Goal: Task Accomplishment & Management: Complete application form

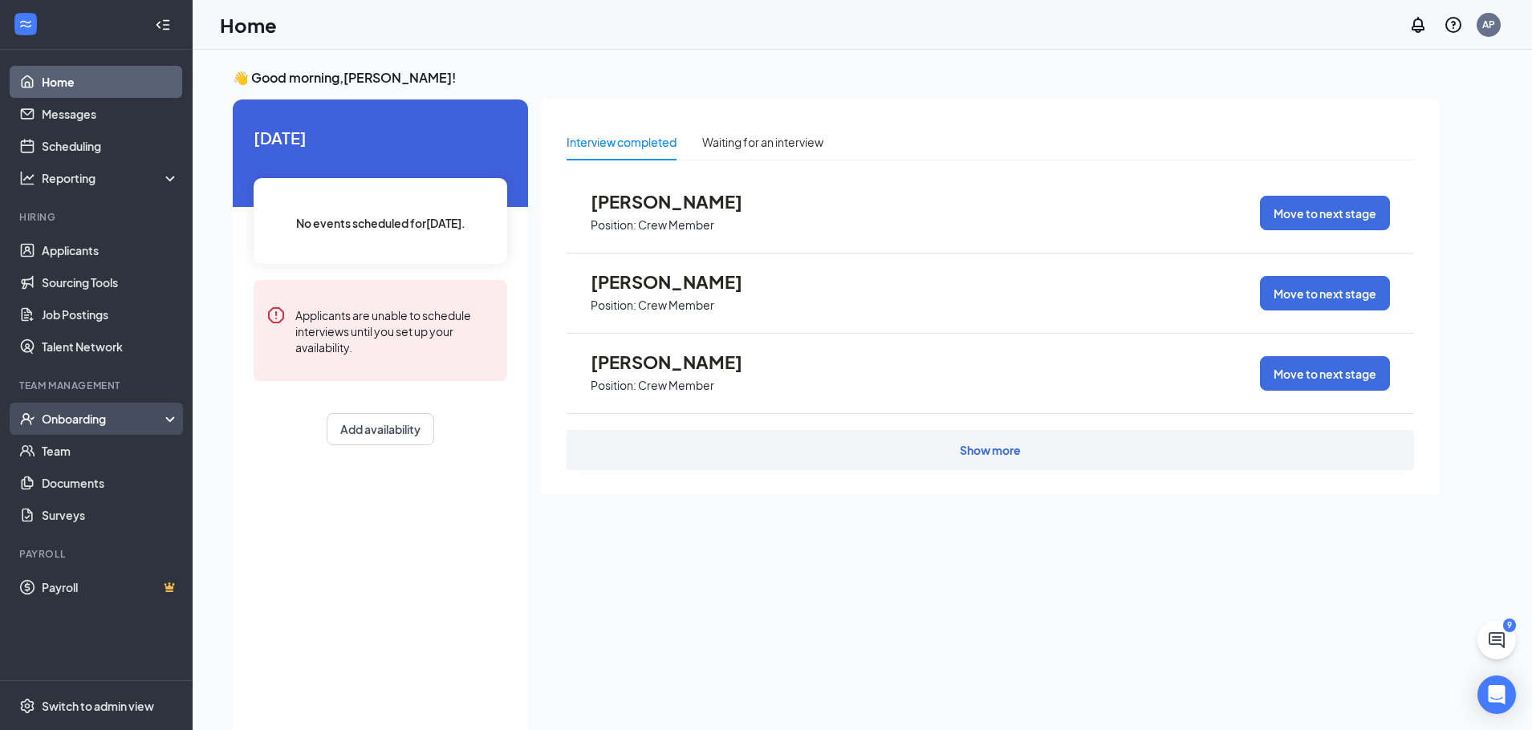
click at [71, 416] on div "Onboarding" at bounding box center [104, 419] width 124 height 16
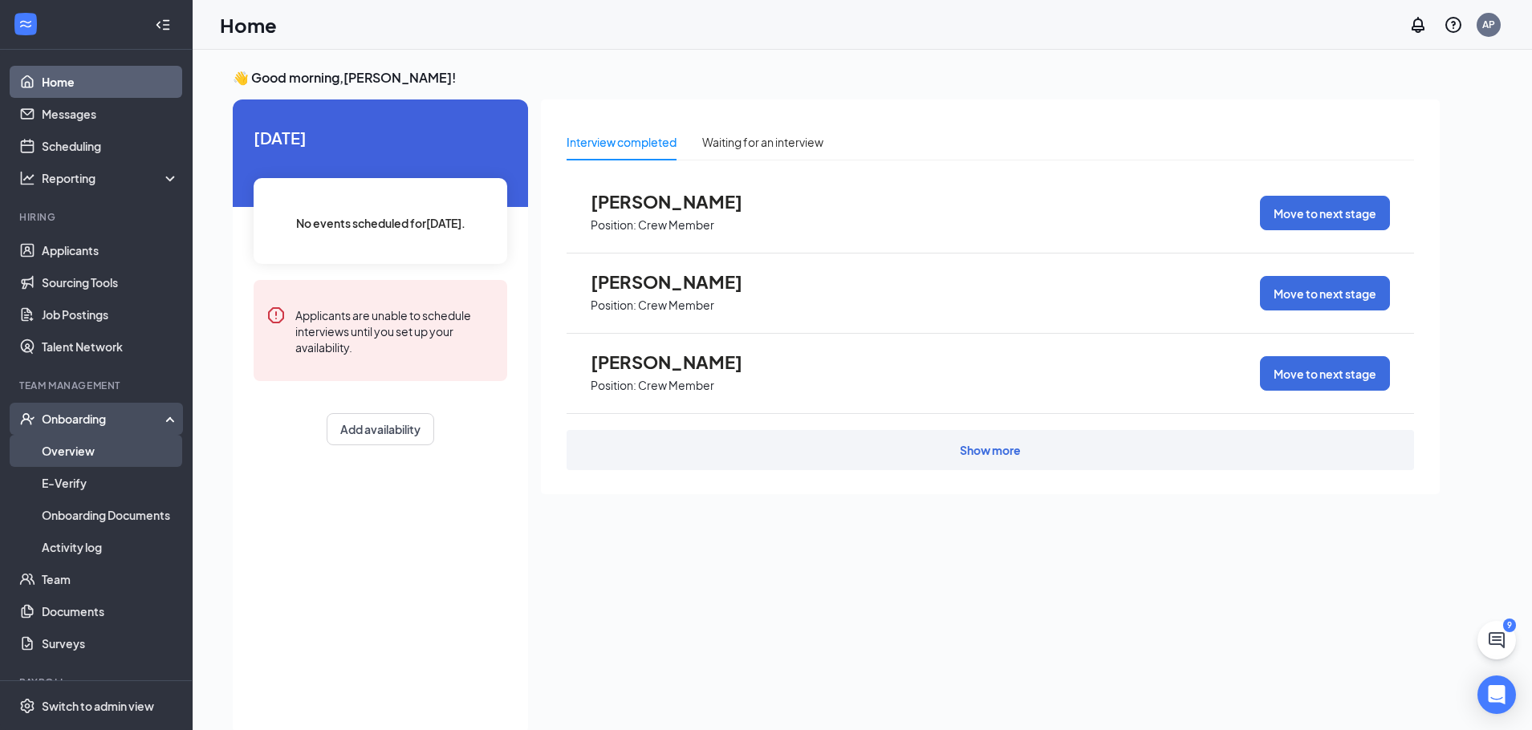
click at [81, 455] on link "Overview" at bounding box center [110, 451] width 137 height 32
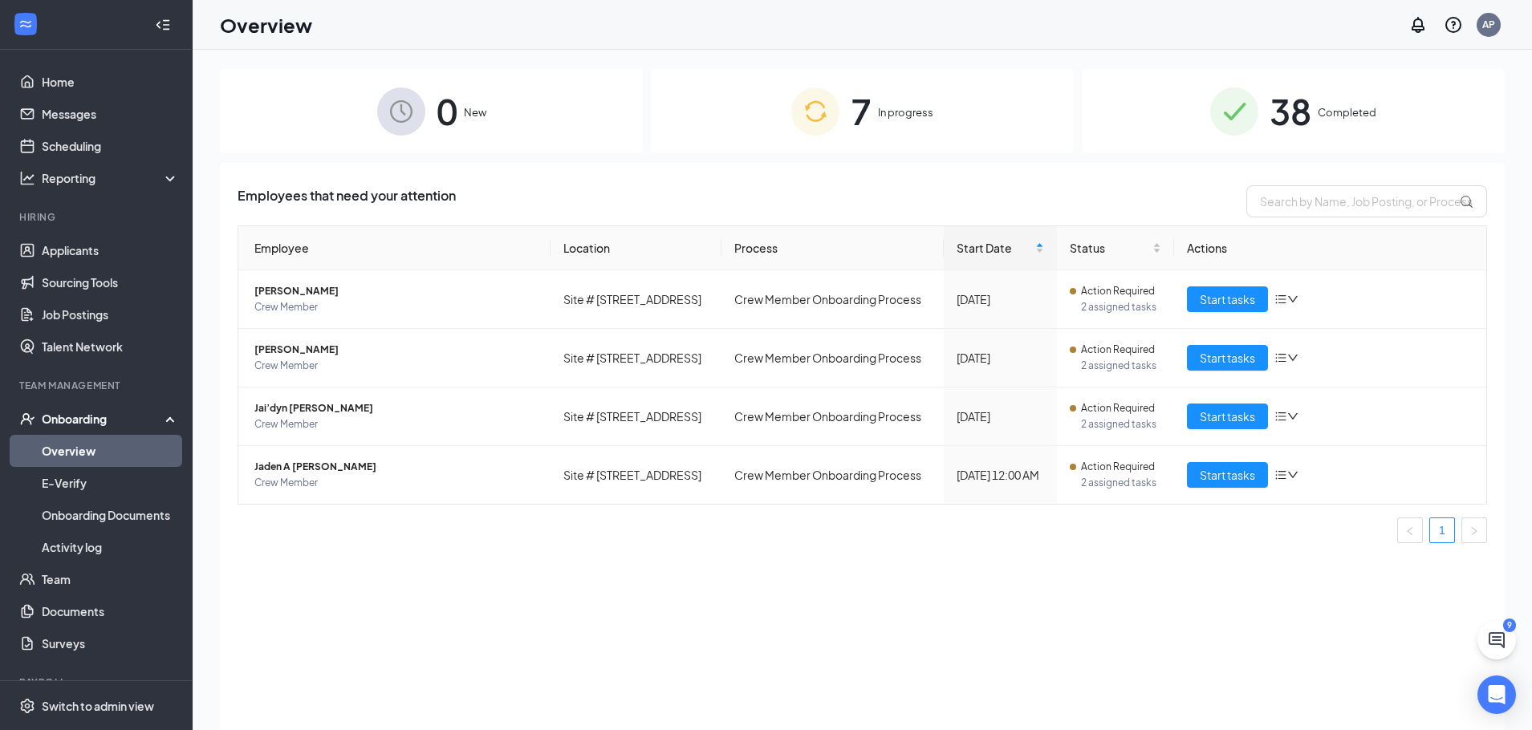
click at [901, 112] on span "In progress" at bounding box center [905, 112] width 55 height 16
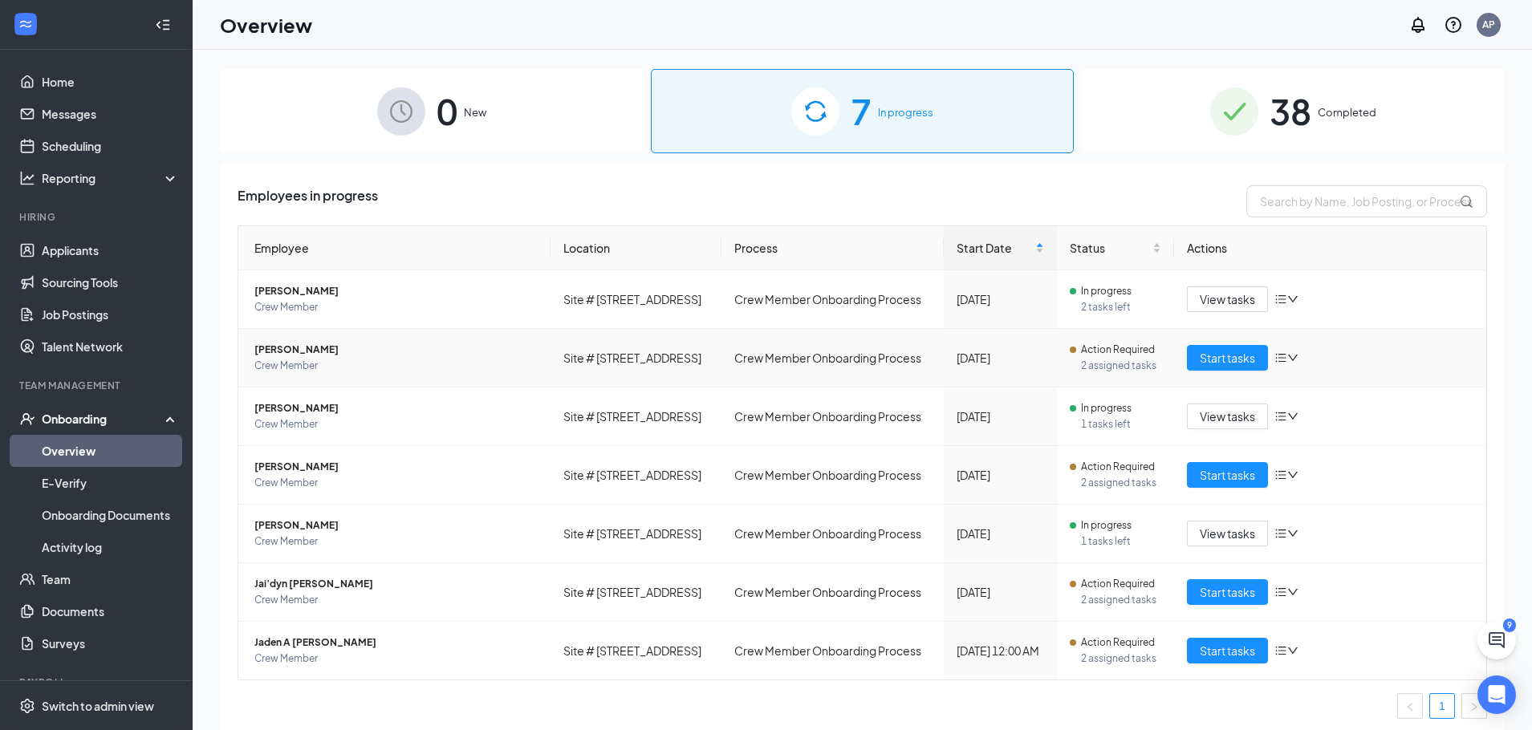
click at [304, 348] on span "[PERSON_NAME]" at bounding box center [395, 350] width 283 height 16
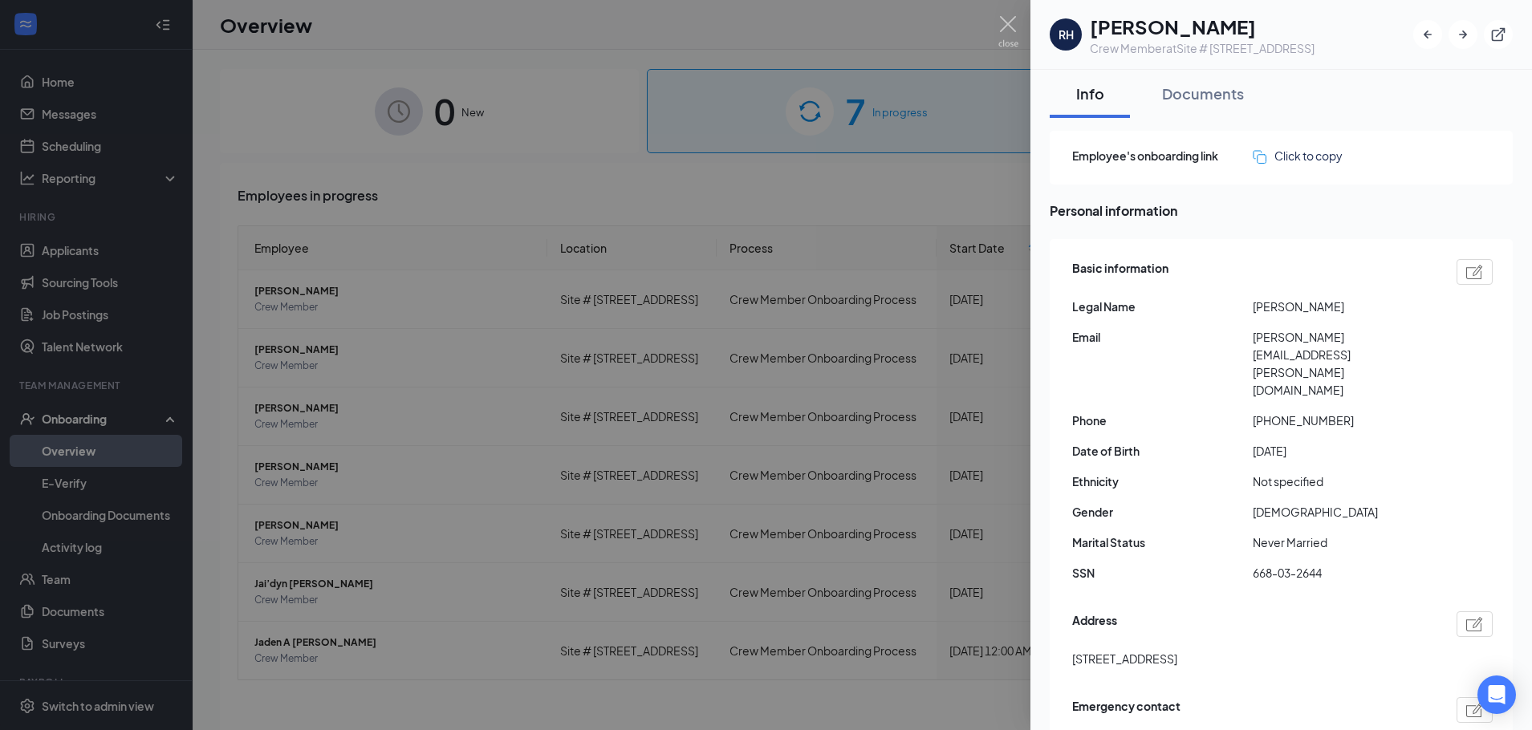
click at [891, 181] on div at bounding box center [766, 365] width 1532 height 730
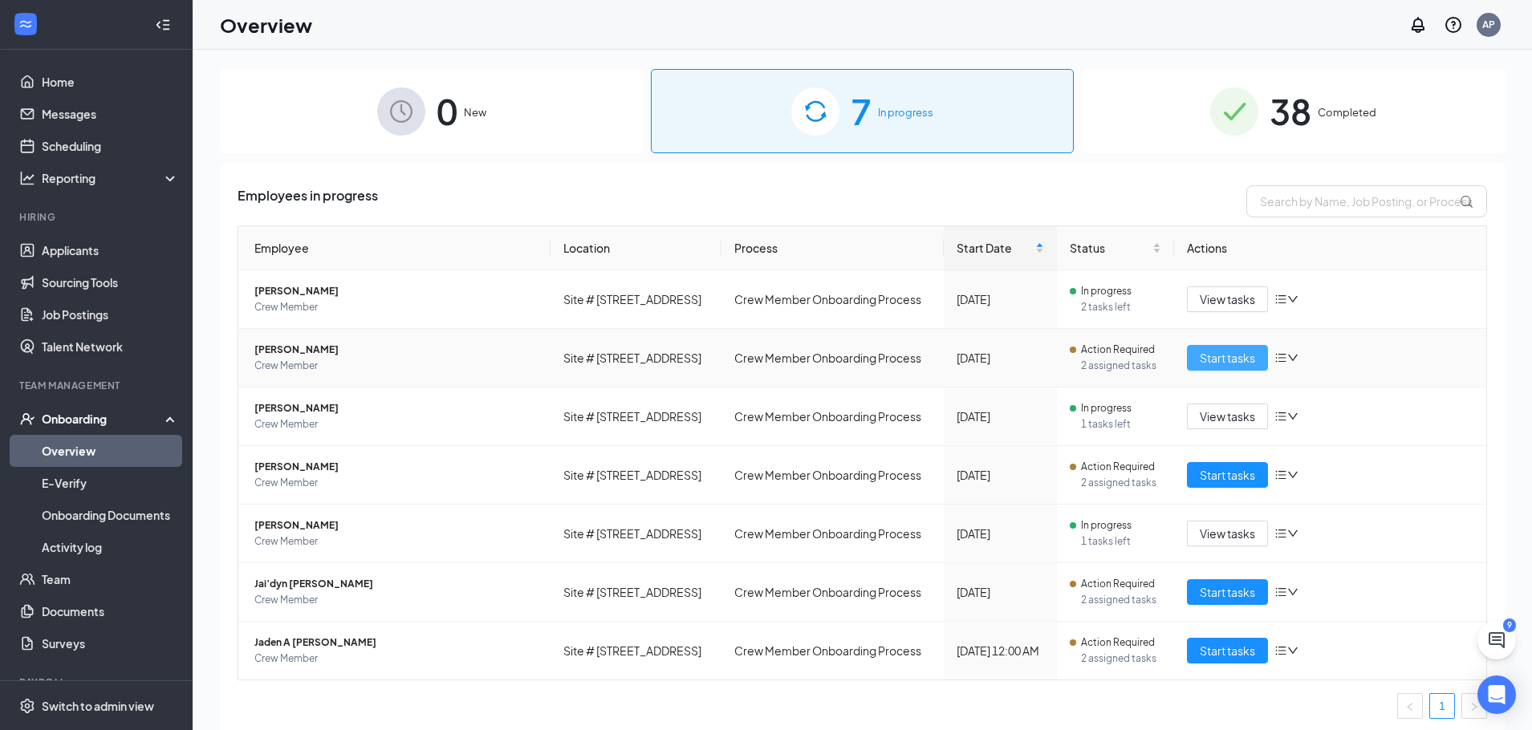
click at [1220, 352] on span "Start tasks" at bounding box center [1227, 358] width 55 height 18
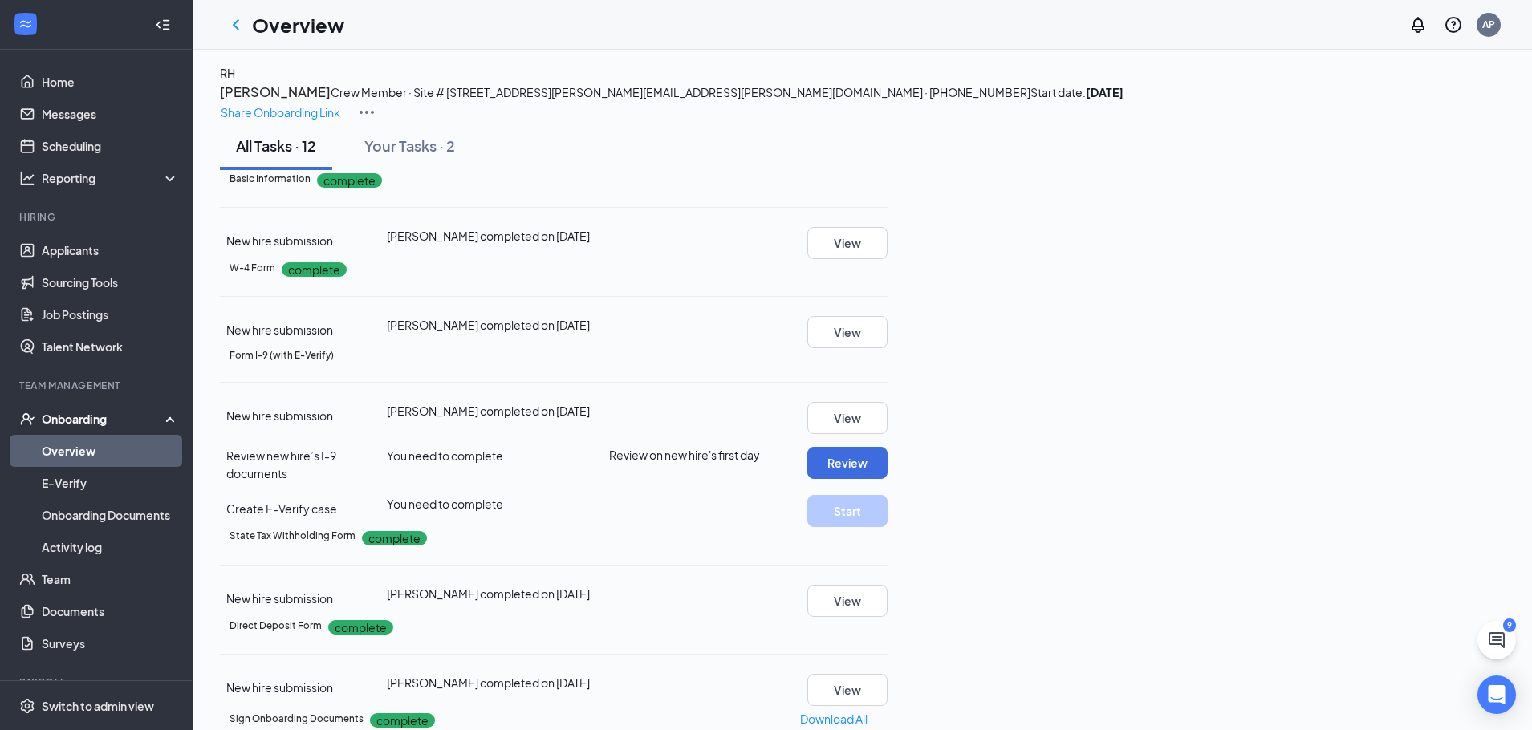
scroll to position [161, 0]
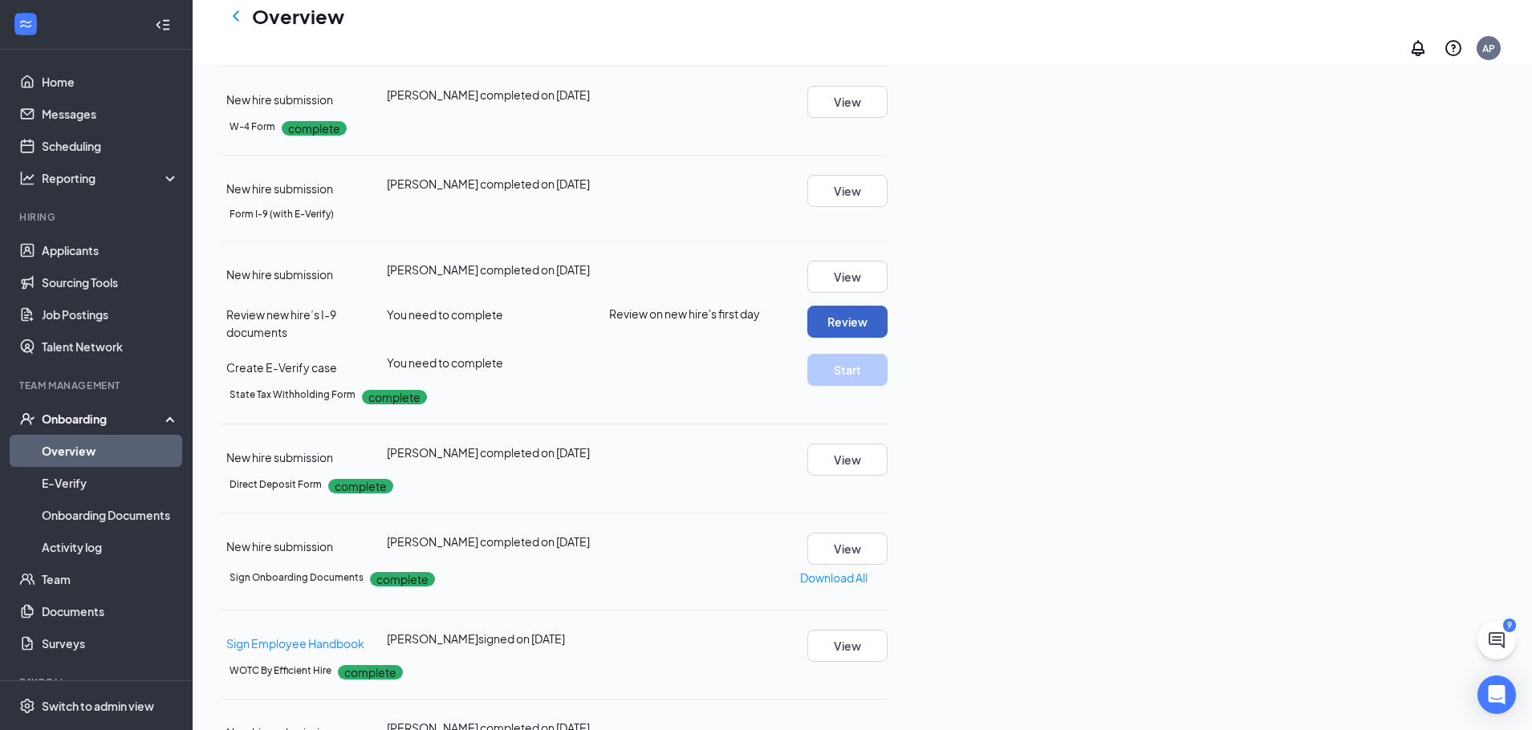
click at [888, 338] on button "Review" at bounding box center [847, 322] width 80 height 32
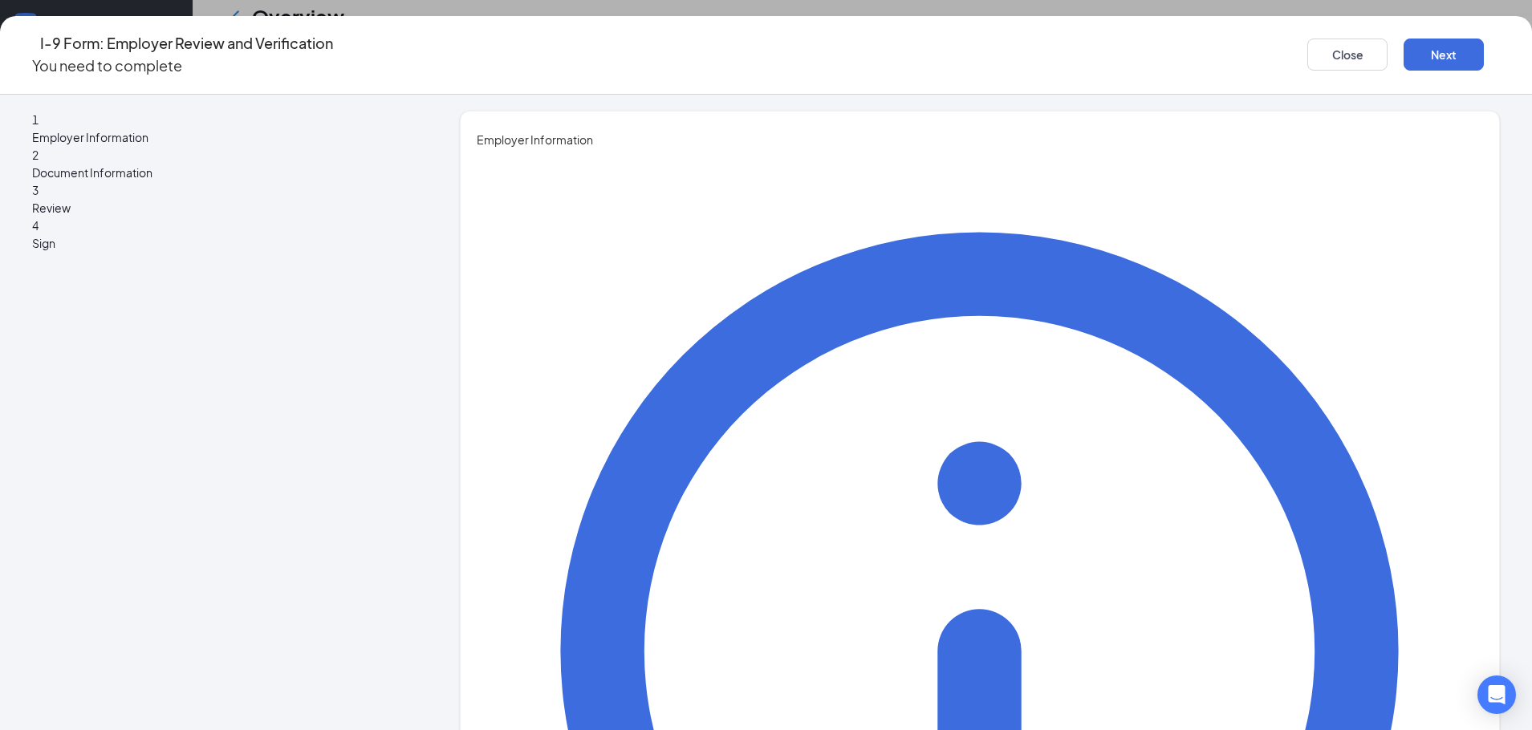
type input "Alkina"
type input "[PERSON_NAME]"
type input "General Manager"
type input "[EMAIL_ADDRESS][DOMAIN_NAME]"
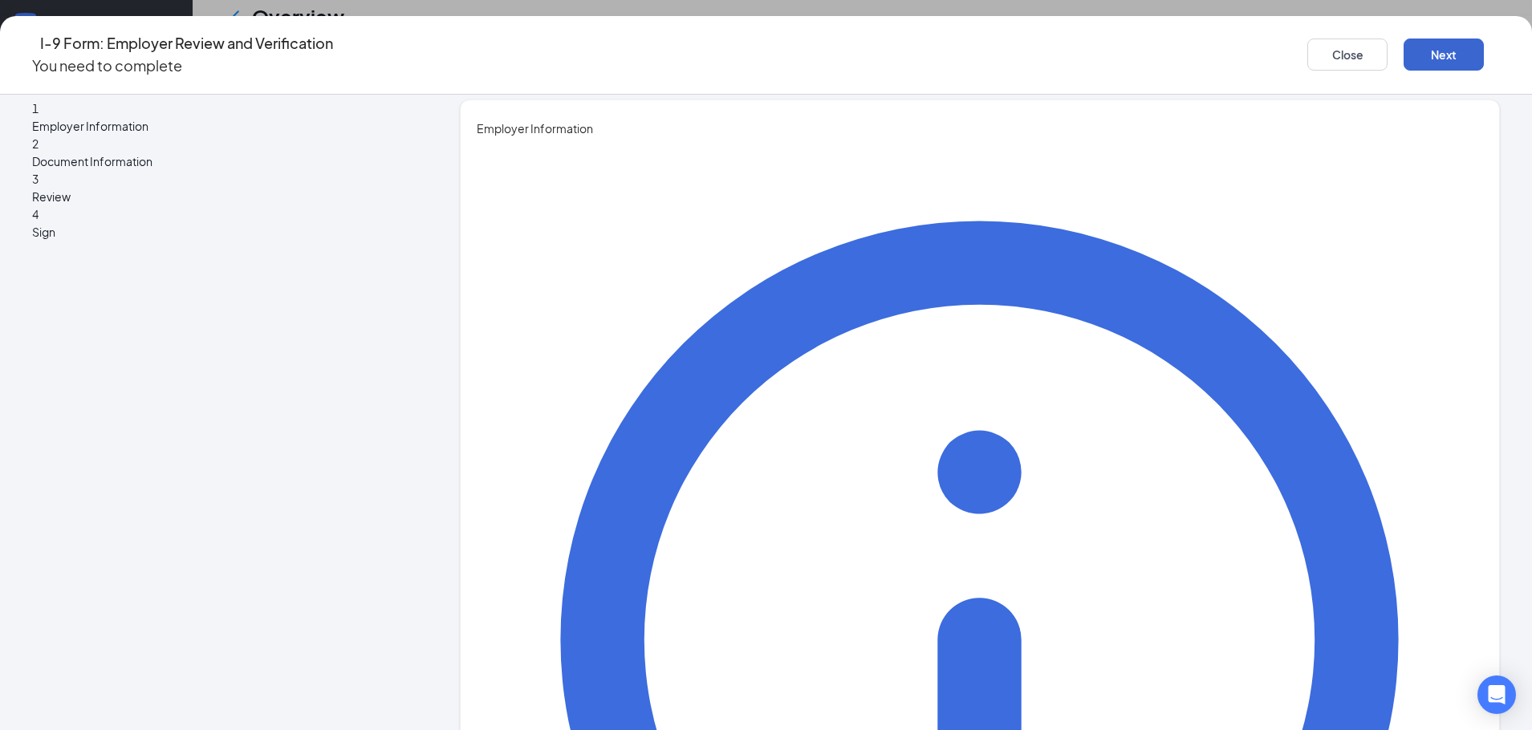
type input "4047613667"
click at [1404, 47] on button "Next" at bounding box center [1444, 55] width 80 height 32
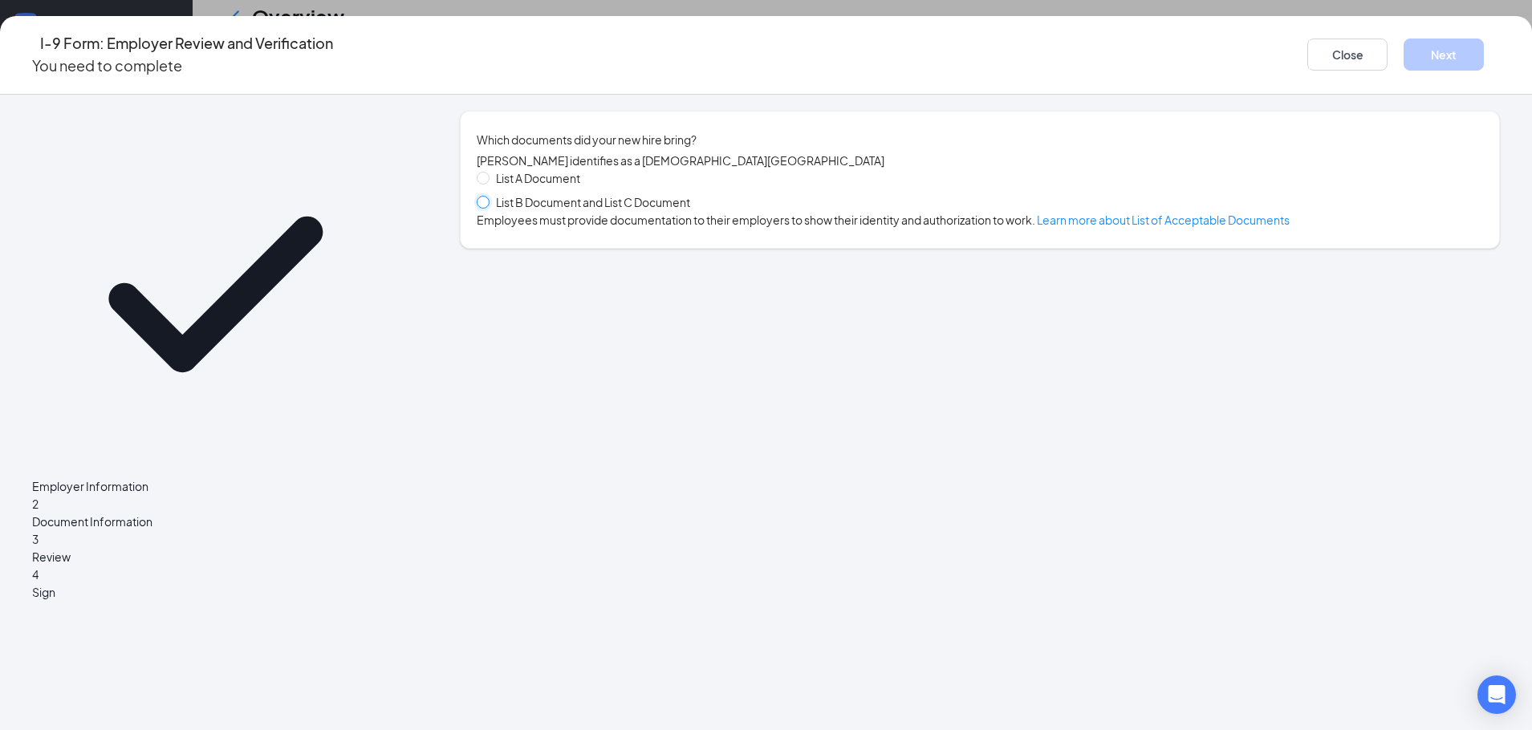
click at [488, 207] on input "List B Document and List C Document" at bounding box center [482, 201] width 11 height 11
radio input "true"
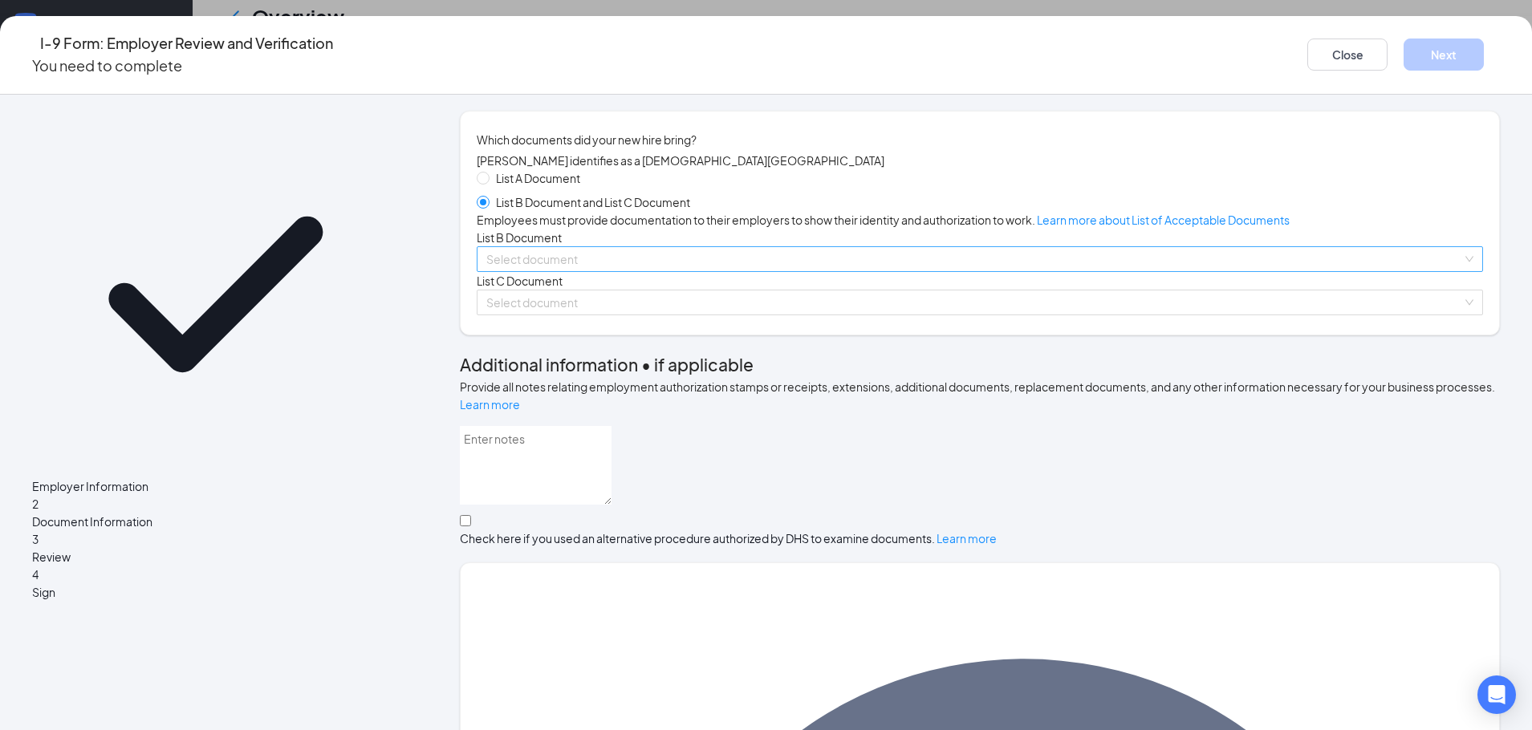
click at [616, 271] on input "search" at bounding box center [974, 259] width 976 height 24
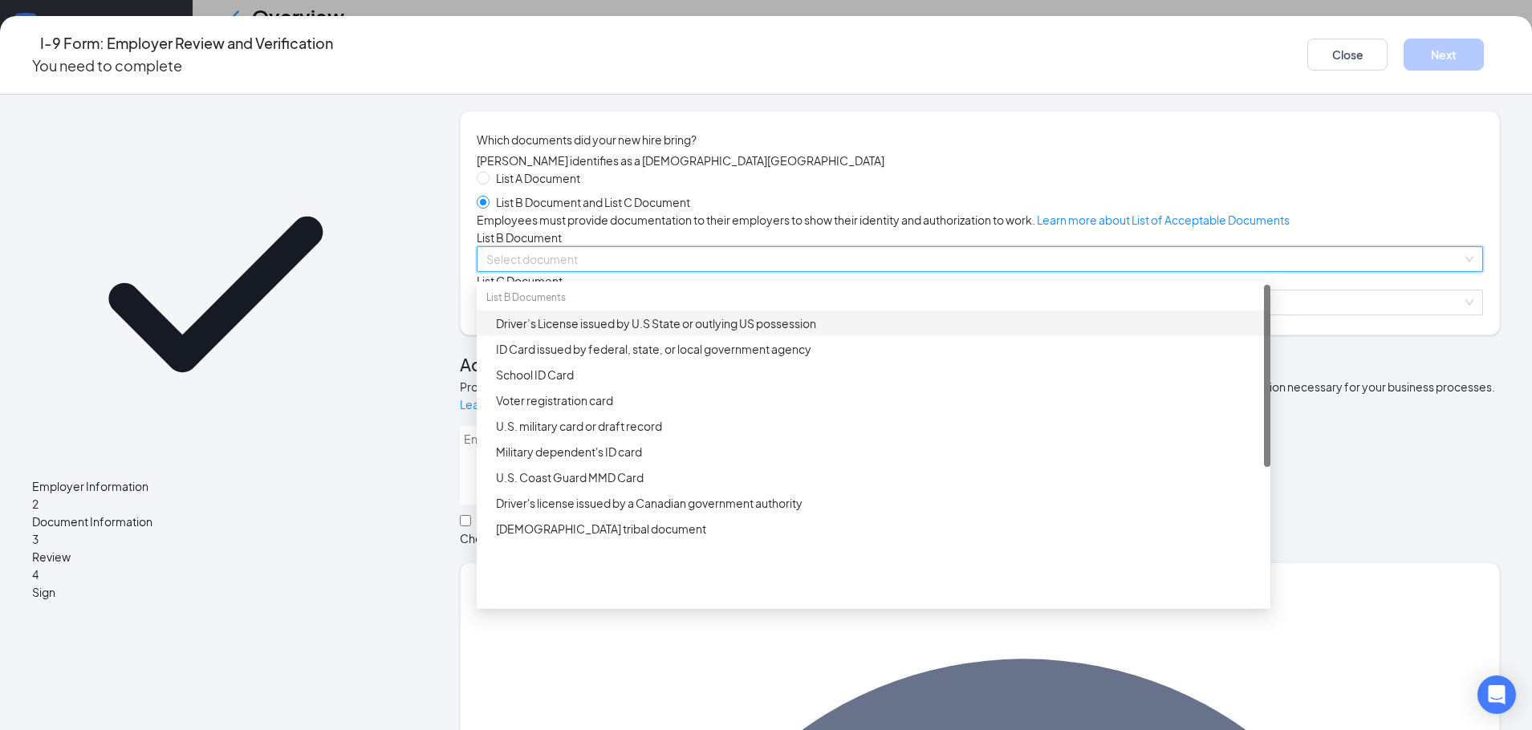
click at [624, 332] on div "Driver’s License issued by U.S State or outlying US possession" at bounding box center [878, 324] width 765 height 18
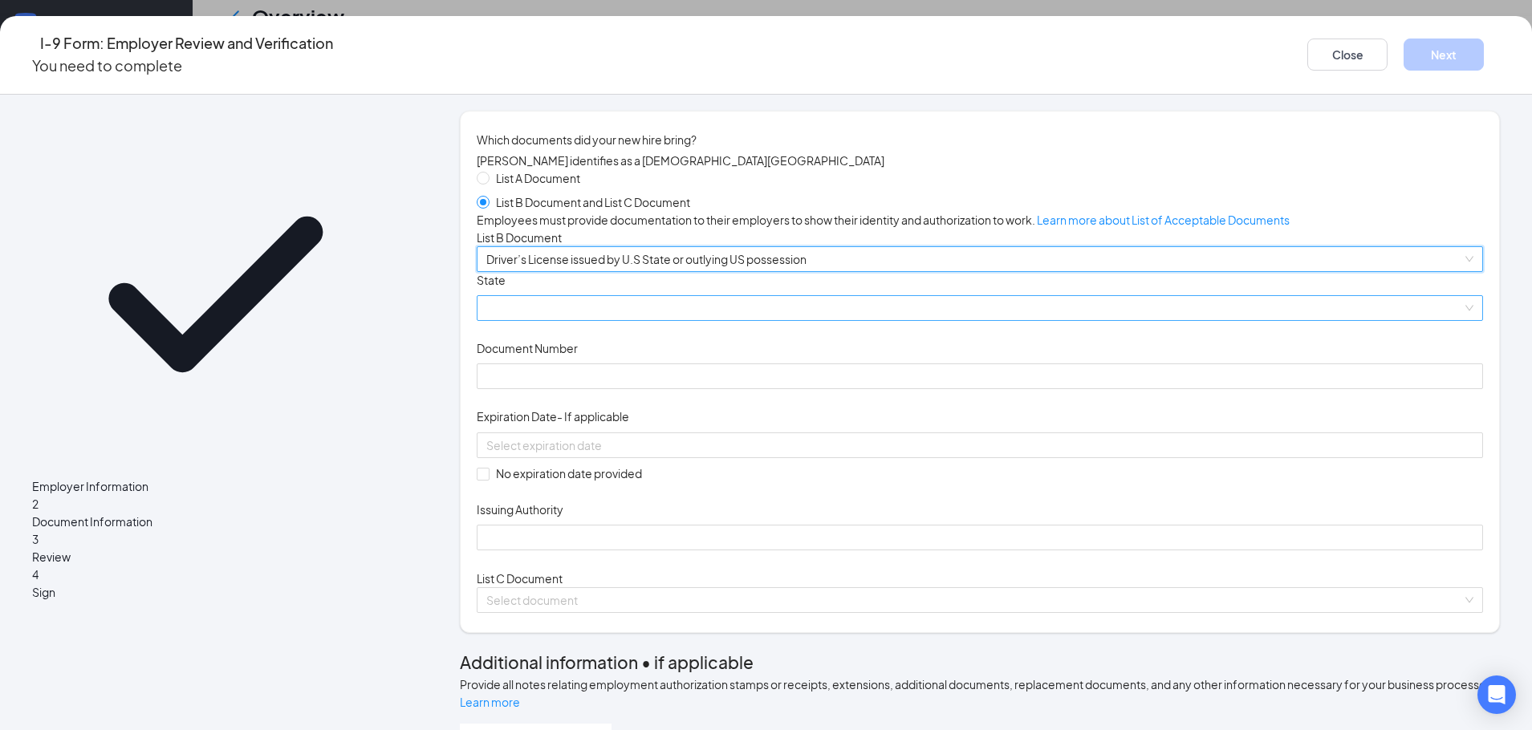
click at [624, 320] on span at bounding box center [979, 308] width 987 height 24
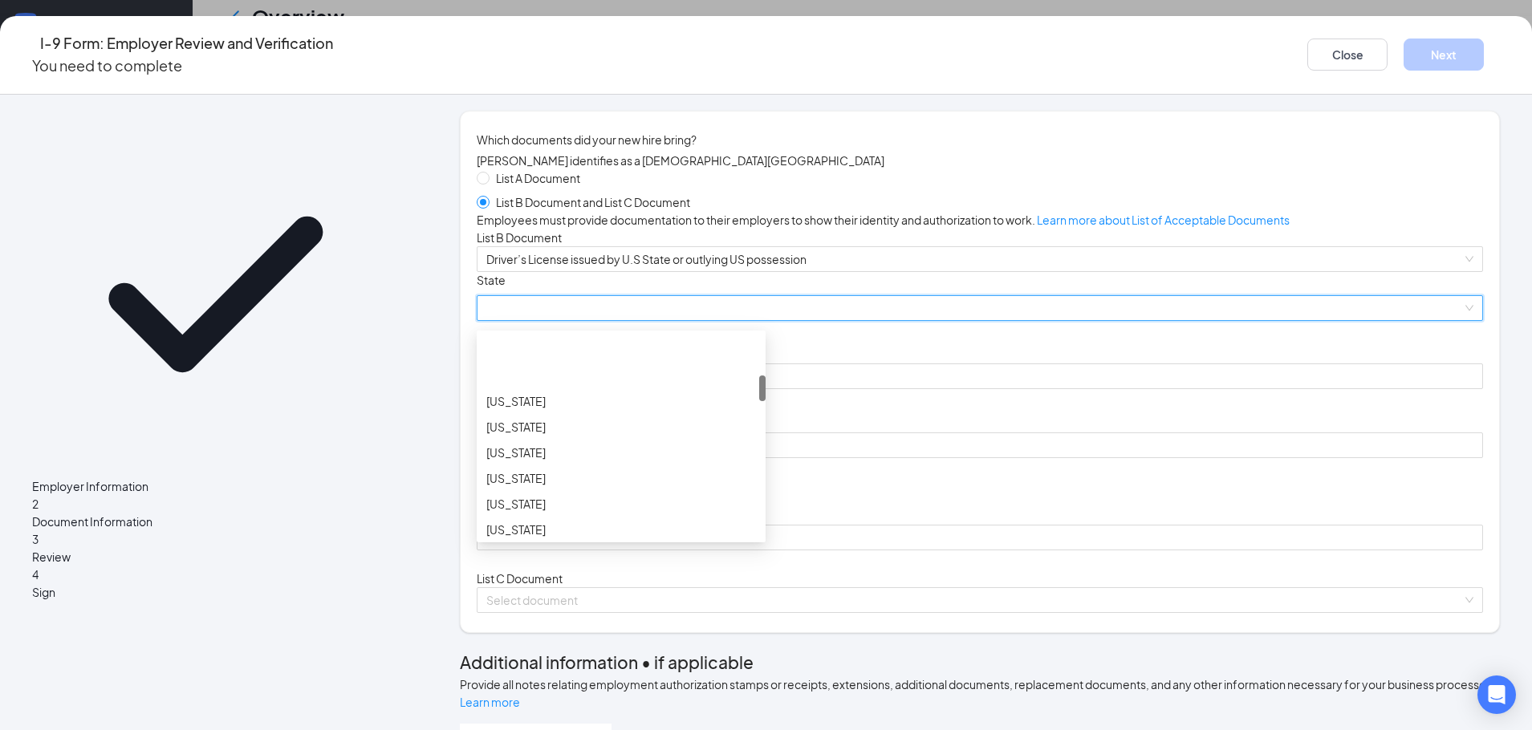
scroll to position [321, 0]
click at [596, 407] on div "[US_STATE]" at bounding box center [621, 398] width 270 height 18
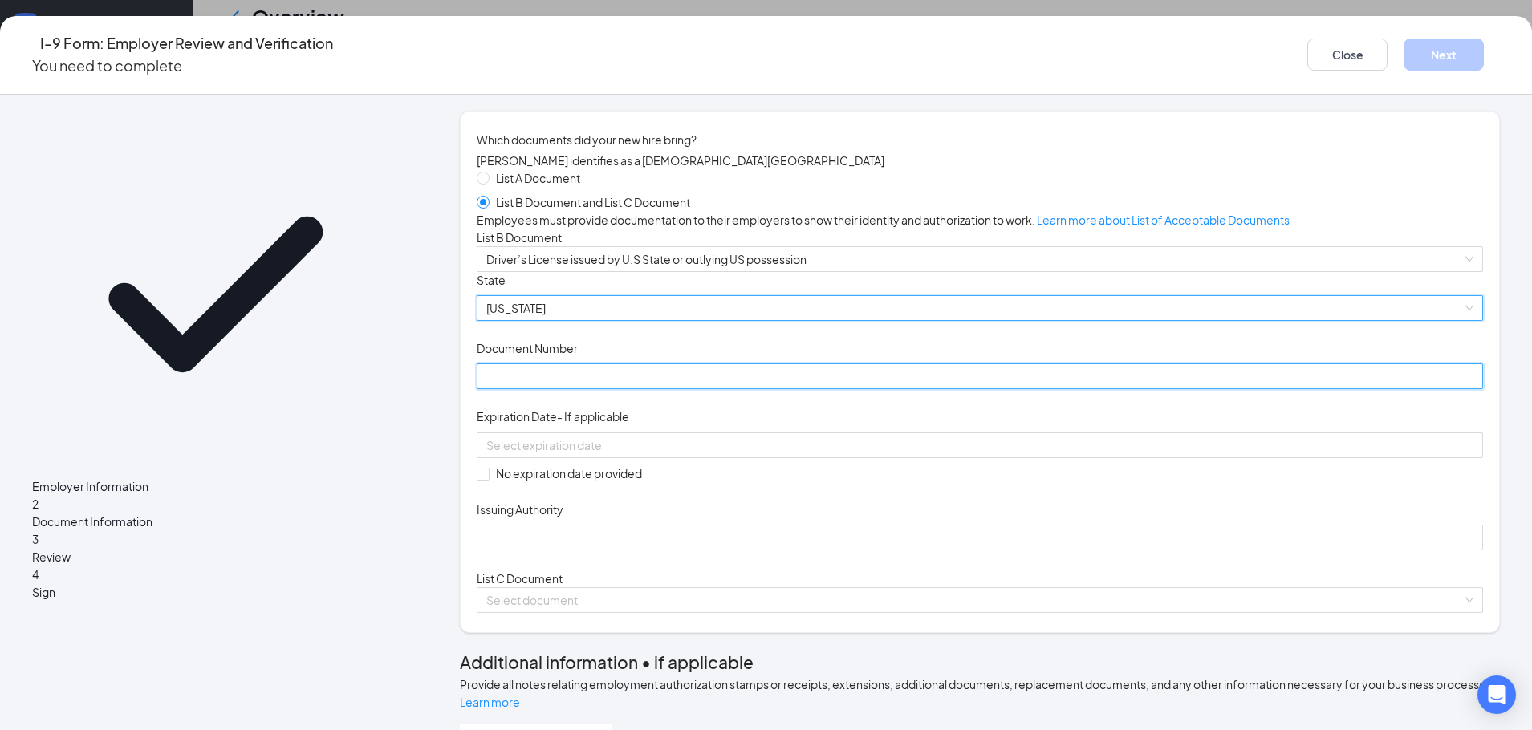
click at [612, 389] on input "Document Number" at bounding box center [980, 377] width 1006 height 26
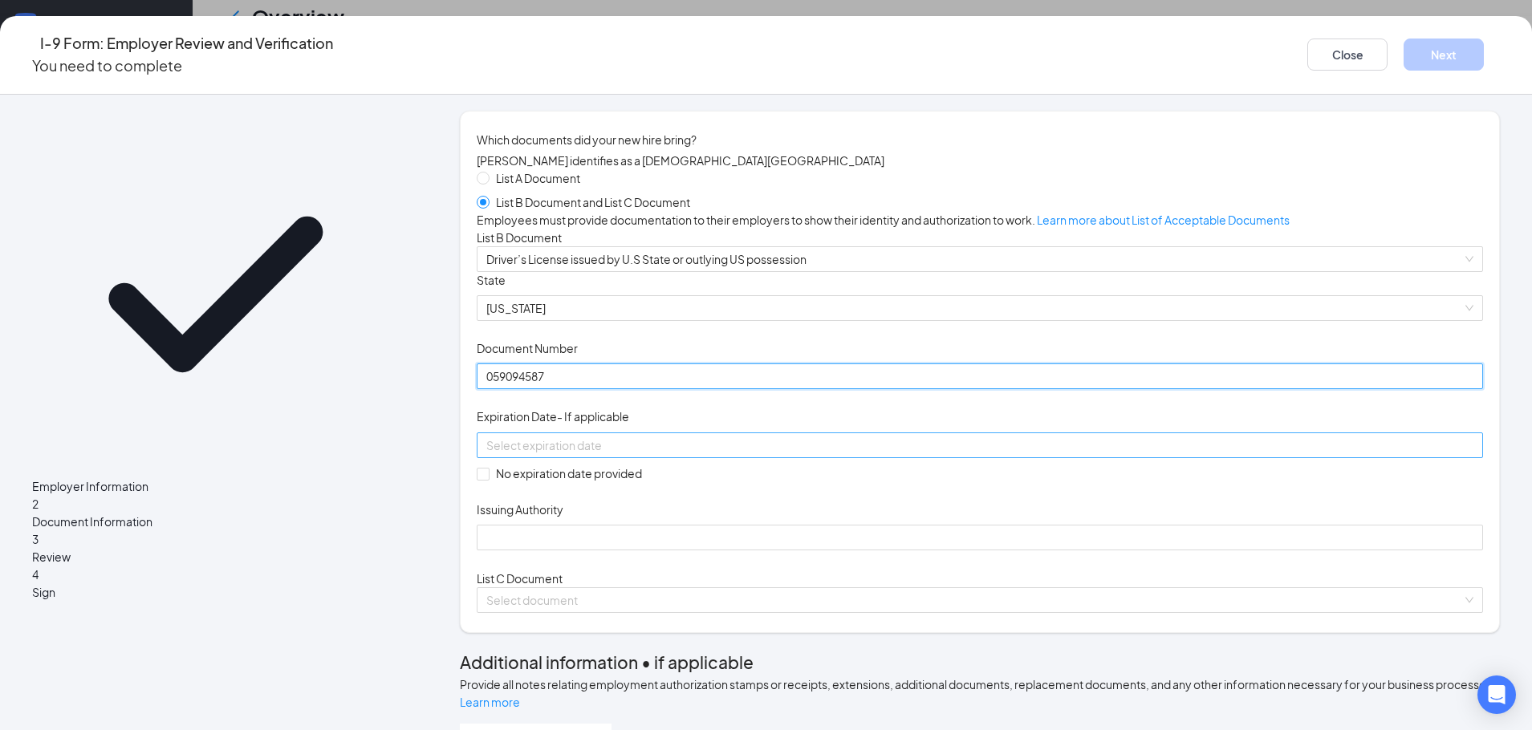
type input "059094587"
click at [677, 454] on input at bounding box center [978, 446] width 984 height 18
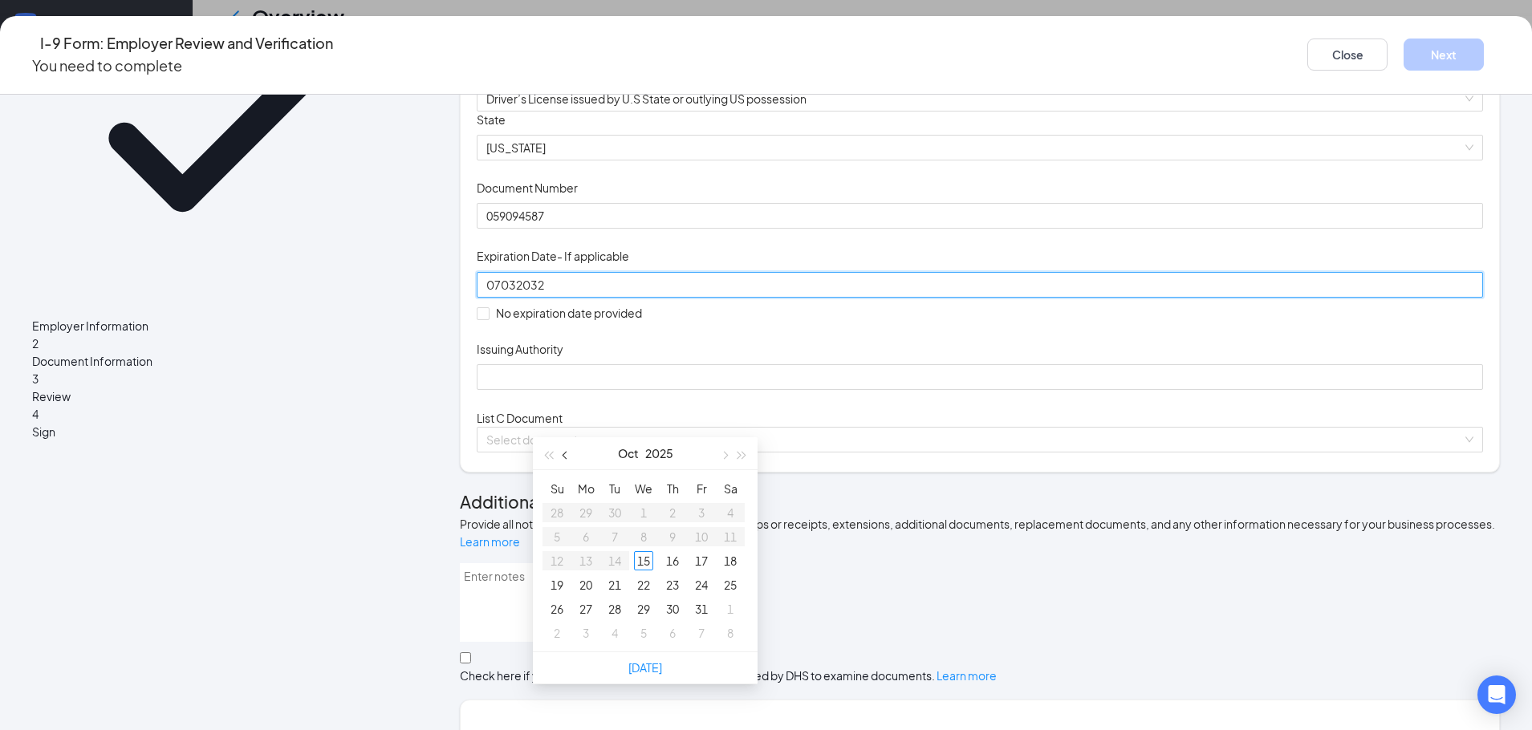
click at [565, 461] on button "button" at bounding box center [566, 453] width 18 height 32
click at [722, 454] on span "button" at bounding box center [724, 456] width 8 height 8
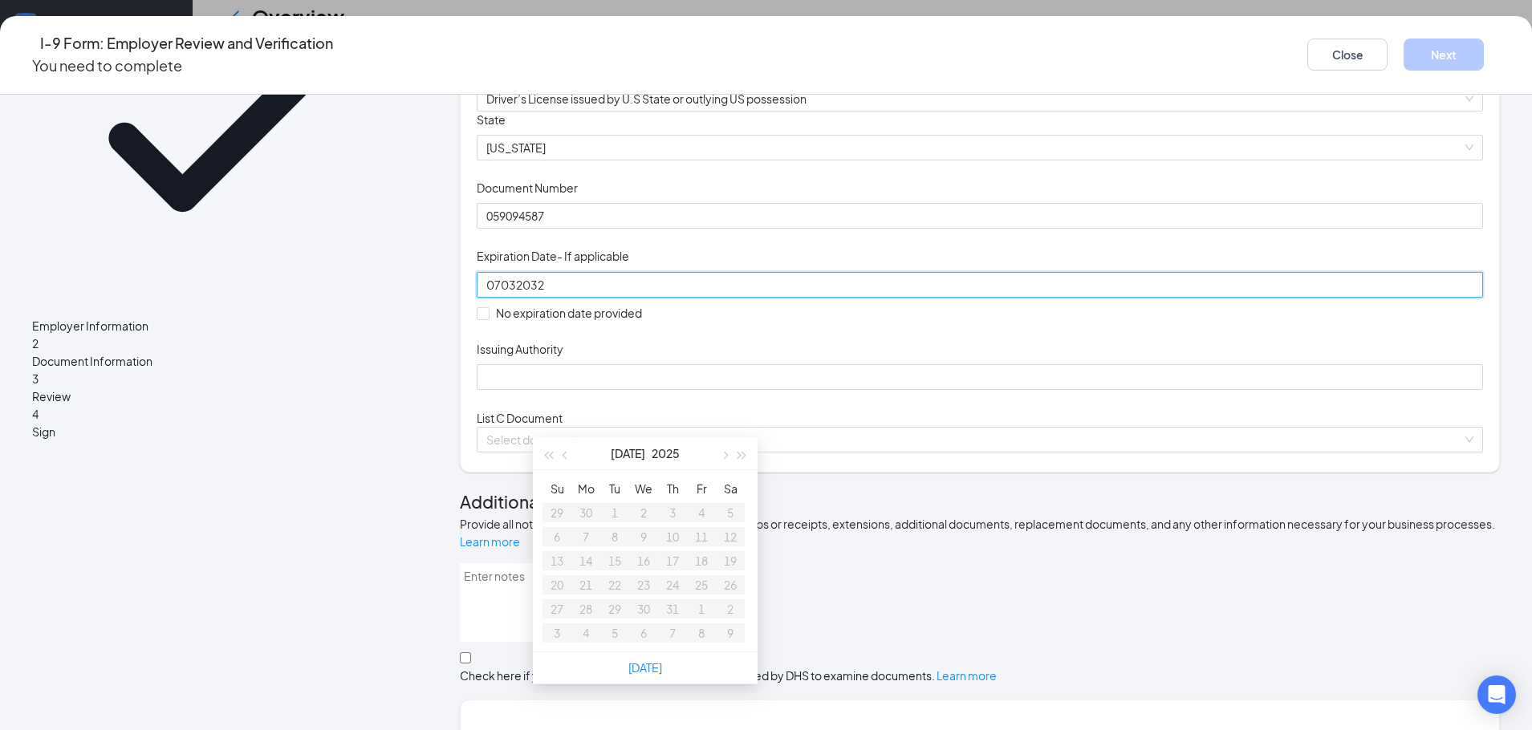
click at [670, 513] on table "Su Mo Tu We Th Fr Sa 29 30 1 2 3 4 5 6 7 8 9 10 11 12 13 14 15 16 17 18 19 20 2…" at bounding box center [644, 561] width 202 height 169
click at [573, 294] on input "07032032" at bounding box center [978, 285] width 984 height 18
click at [727, 506] on div "3" at bounding box center [730, 512] width 19 height 19
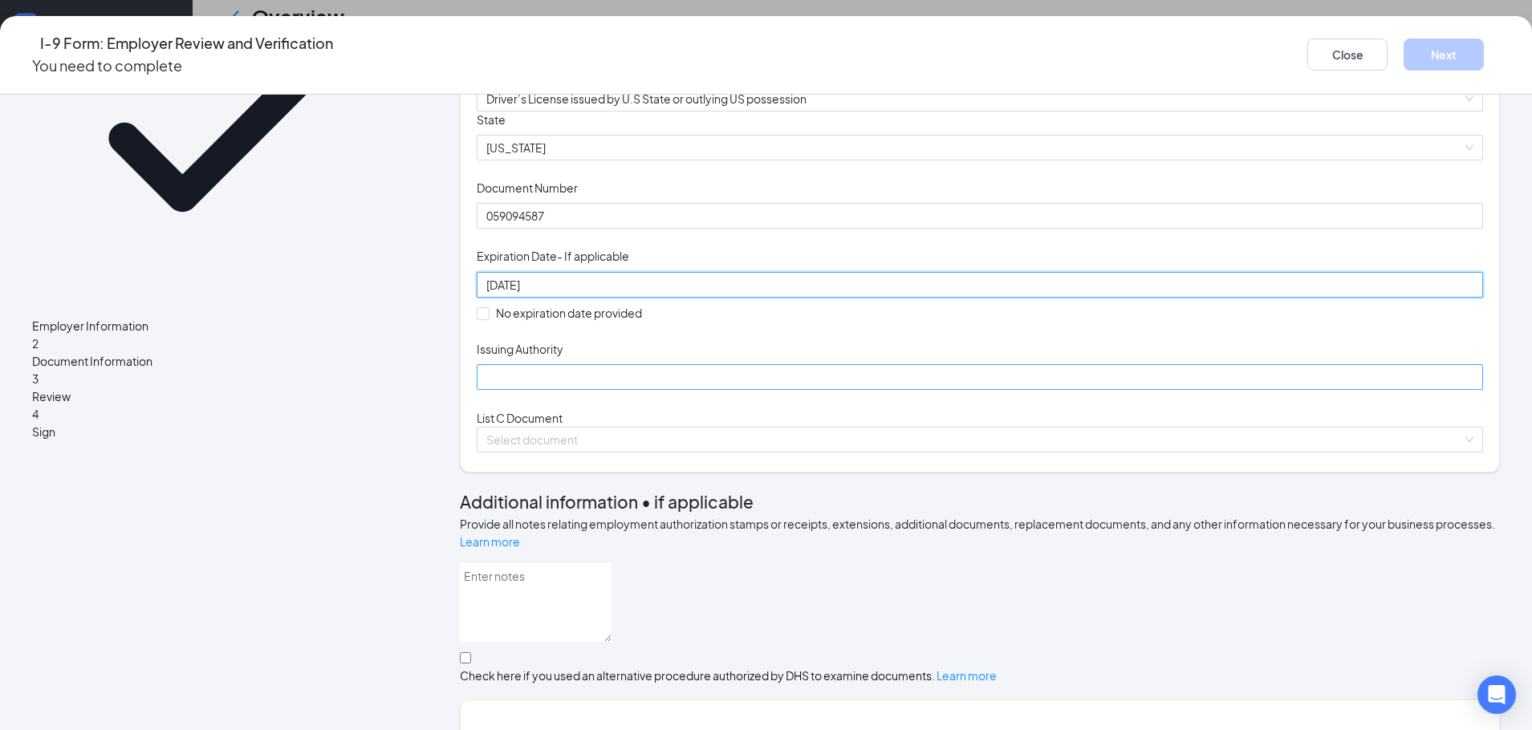
type input "[DATE]"
click at [654, 390] on input "Issuing Authority" at bounding box center [980, 377] width 1006 height 26
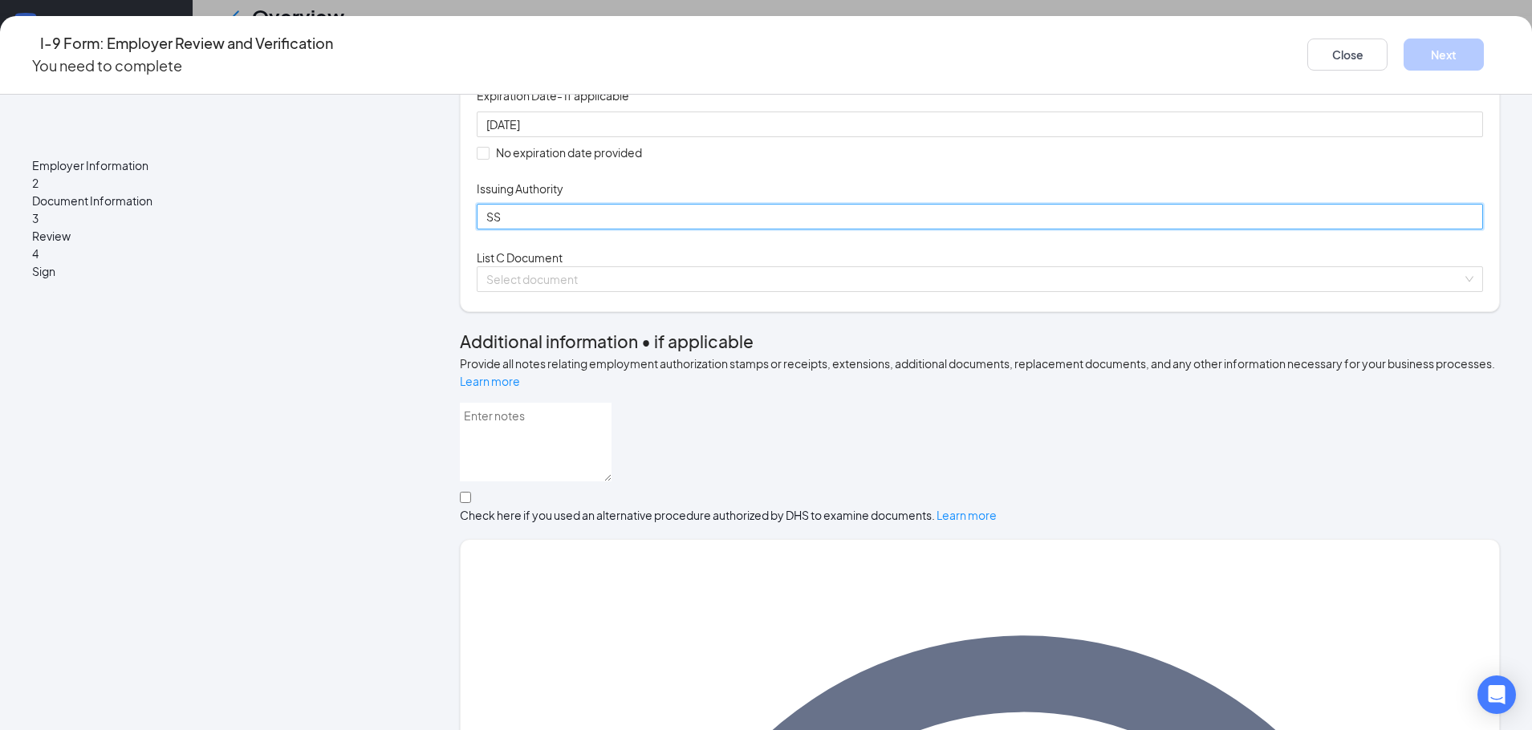
type input "S"
type input "SSI Adminstartion"
click at [575, 291] on input "search" at bounding box center [974, 279] width 976 height 24
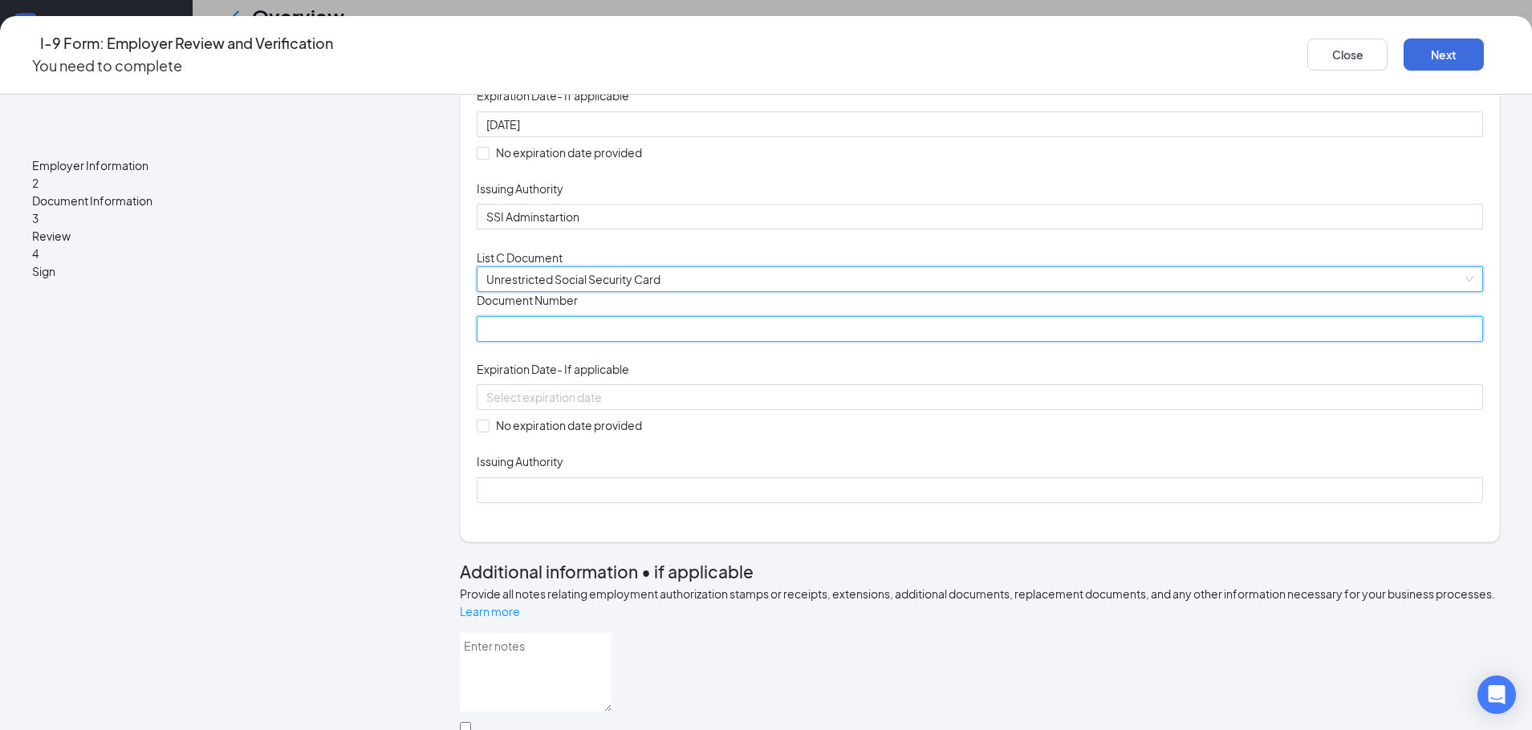
click at [634, 342] on input "Document Number" at bounding box center [980, 329] width 1006 height 26
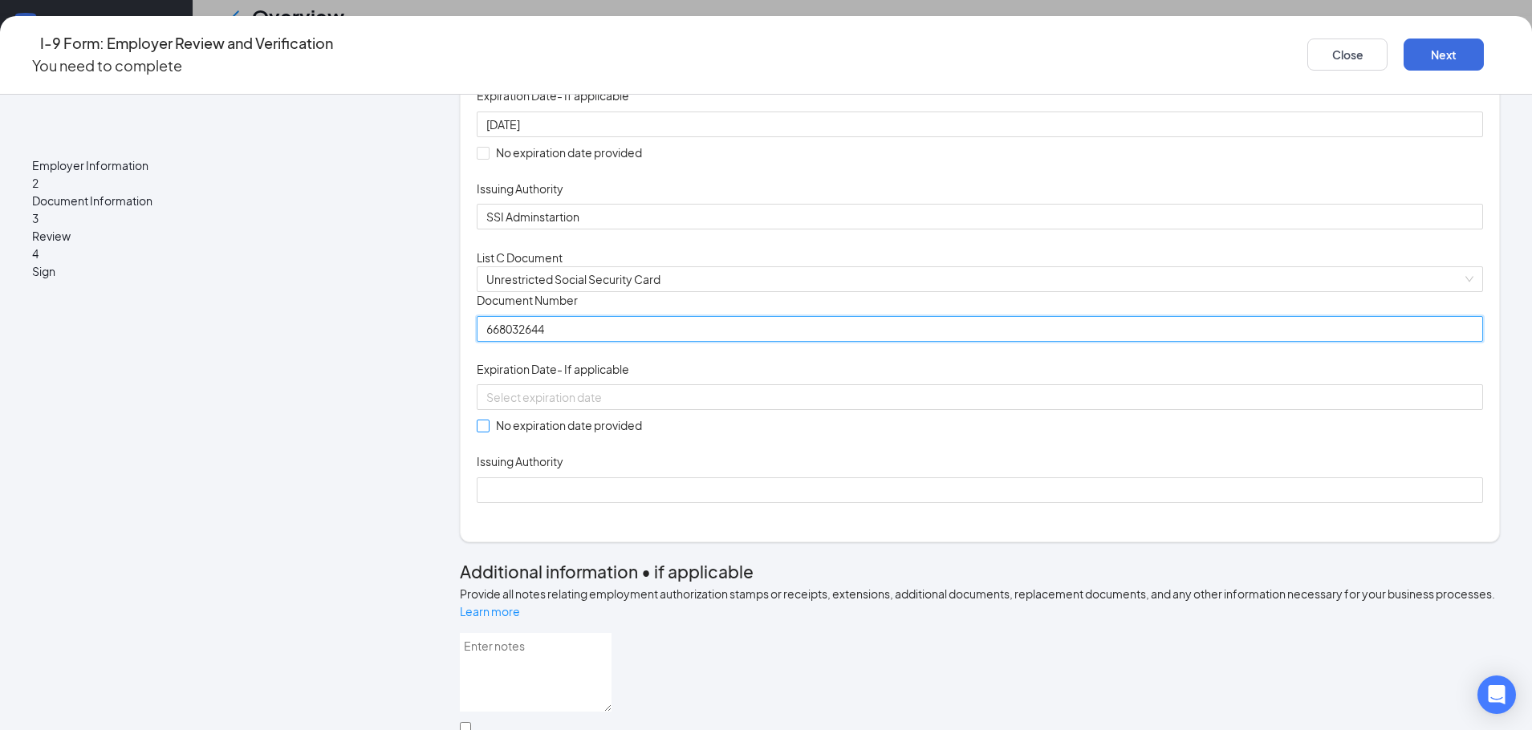
type input "668032644"
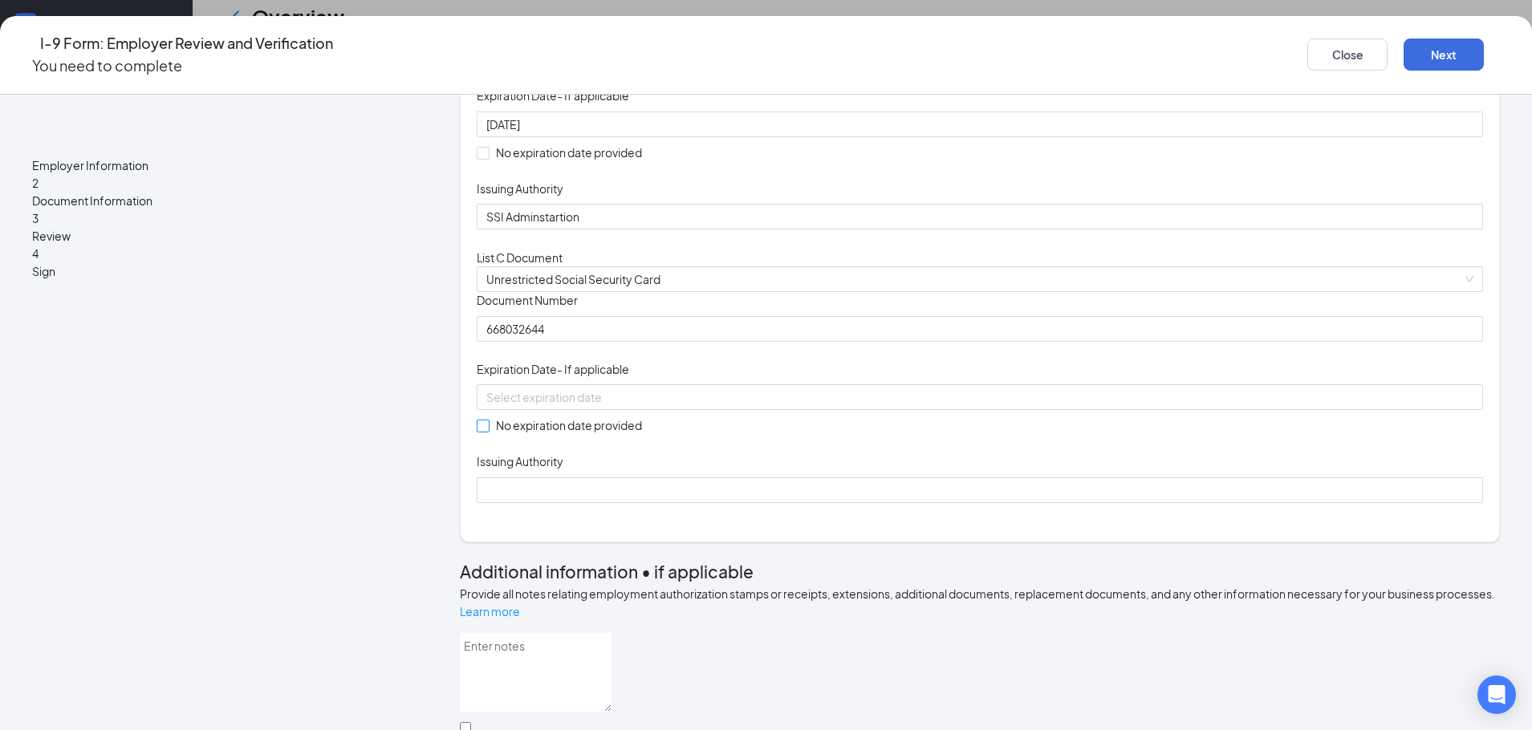
click at [490, 433] on span at bounding box center [483, 426] width 13 height 13
click at [488, 431] on input "No expiration date provided" at bounding box center [482, 425] width 11 height 11
checkbox input "true"
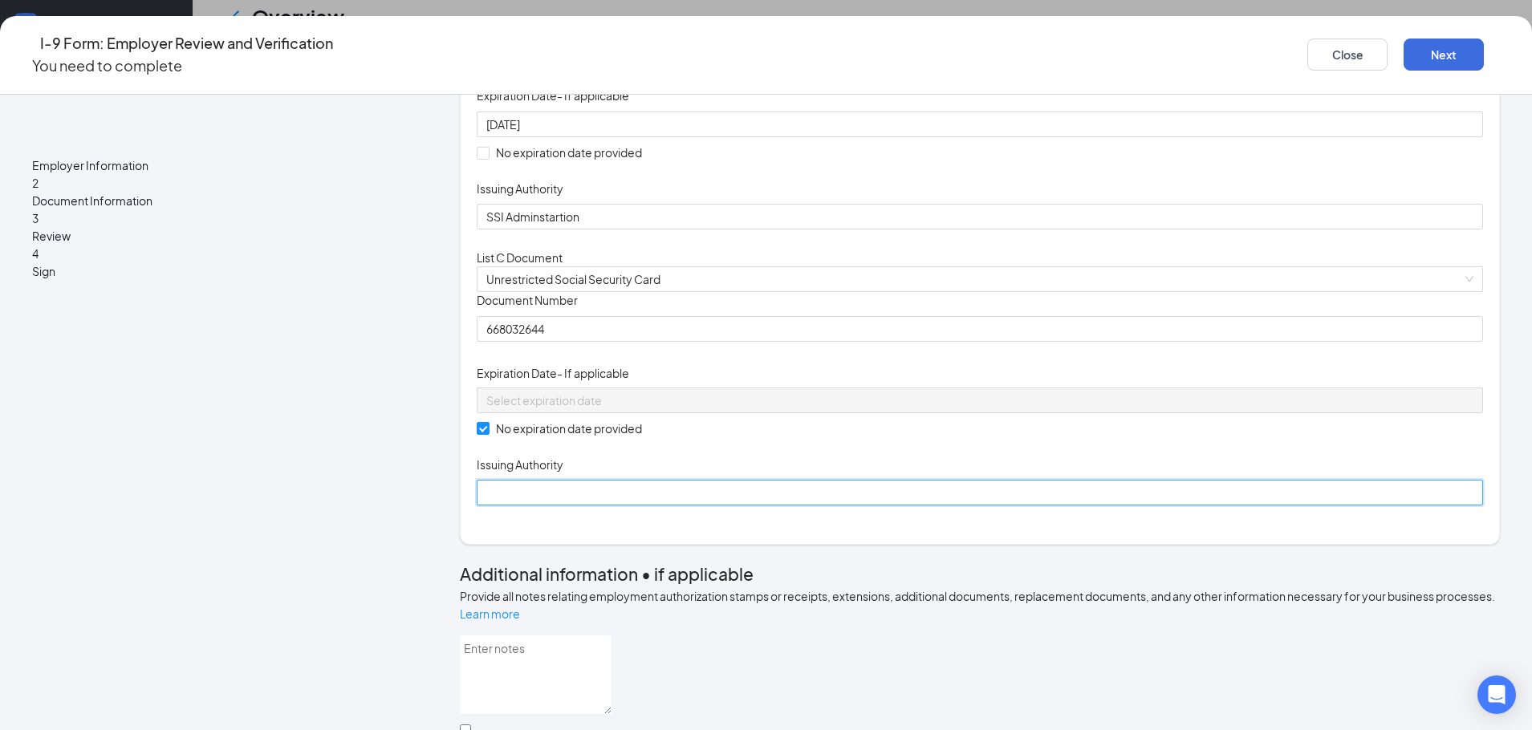
click at [575, 506] on input "Issuing Authority" at bounding box center [980, 493] width 1006 height 26
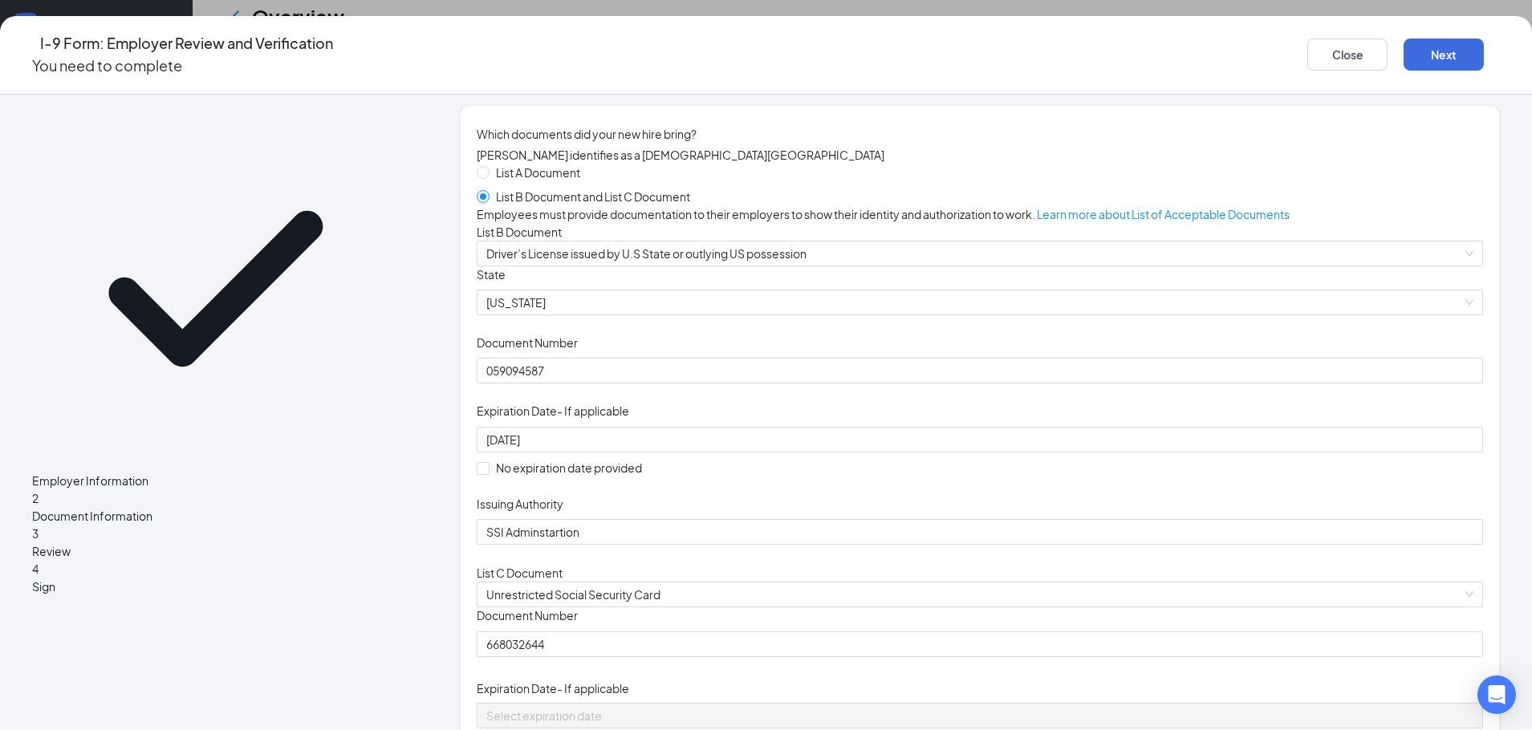
scroll to position [0, 0]
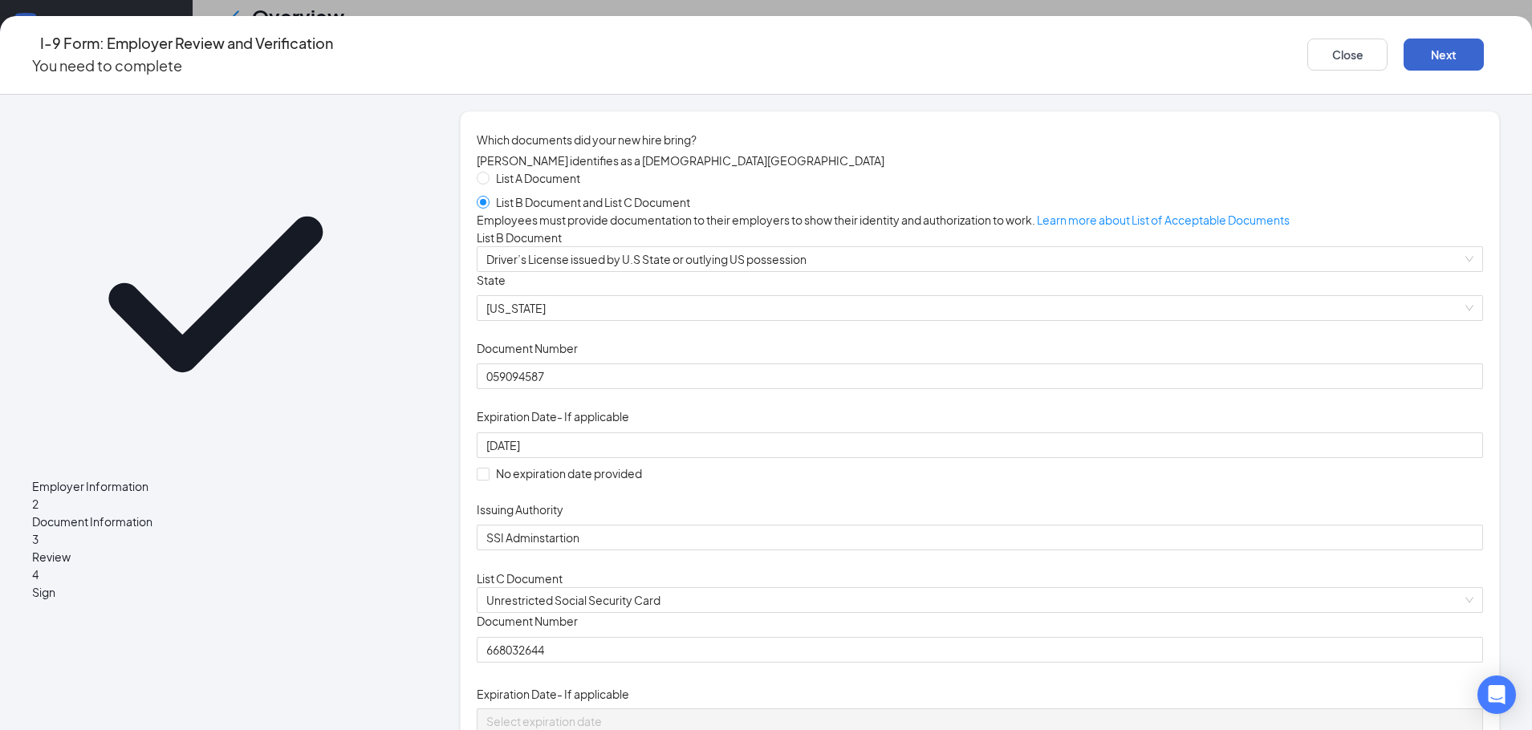
type input "SSI Adminstration"
click at [1404, 47] on button "Next" at bounding box center [1444, 55] width 80 height 32
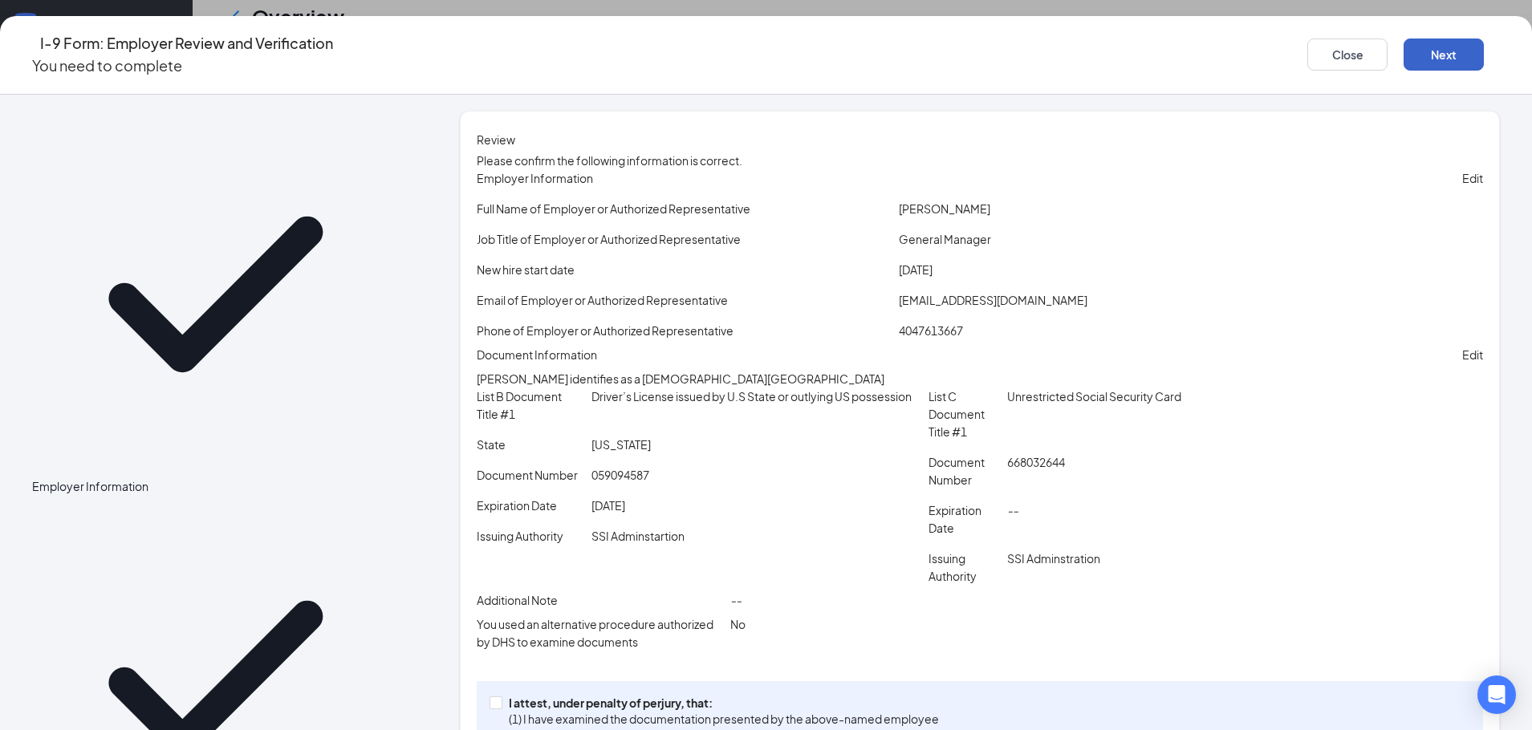
click at [1404, 47] on button "Next" at bounding box center [1444, 55] width 80 height 32
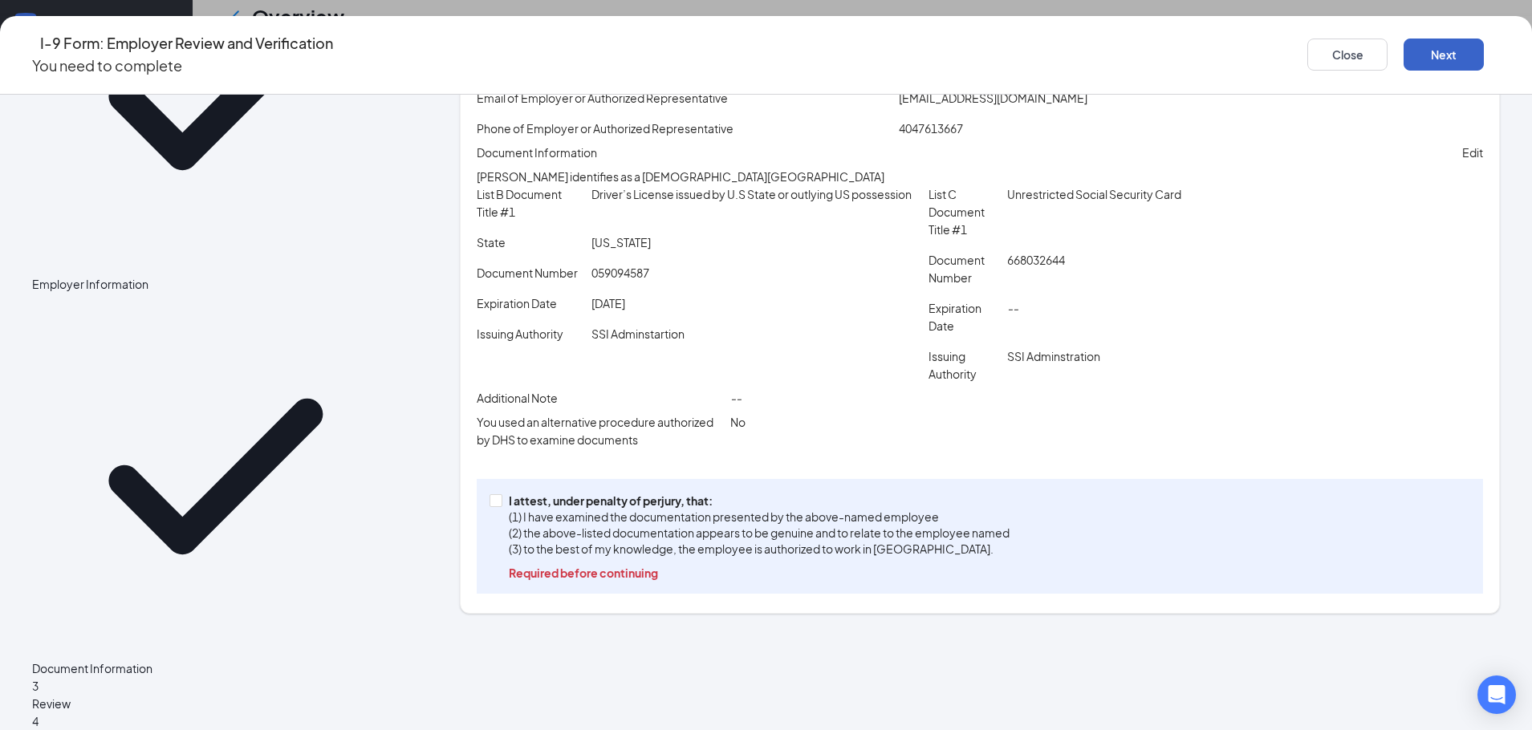
scroll to position [223, 0]
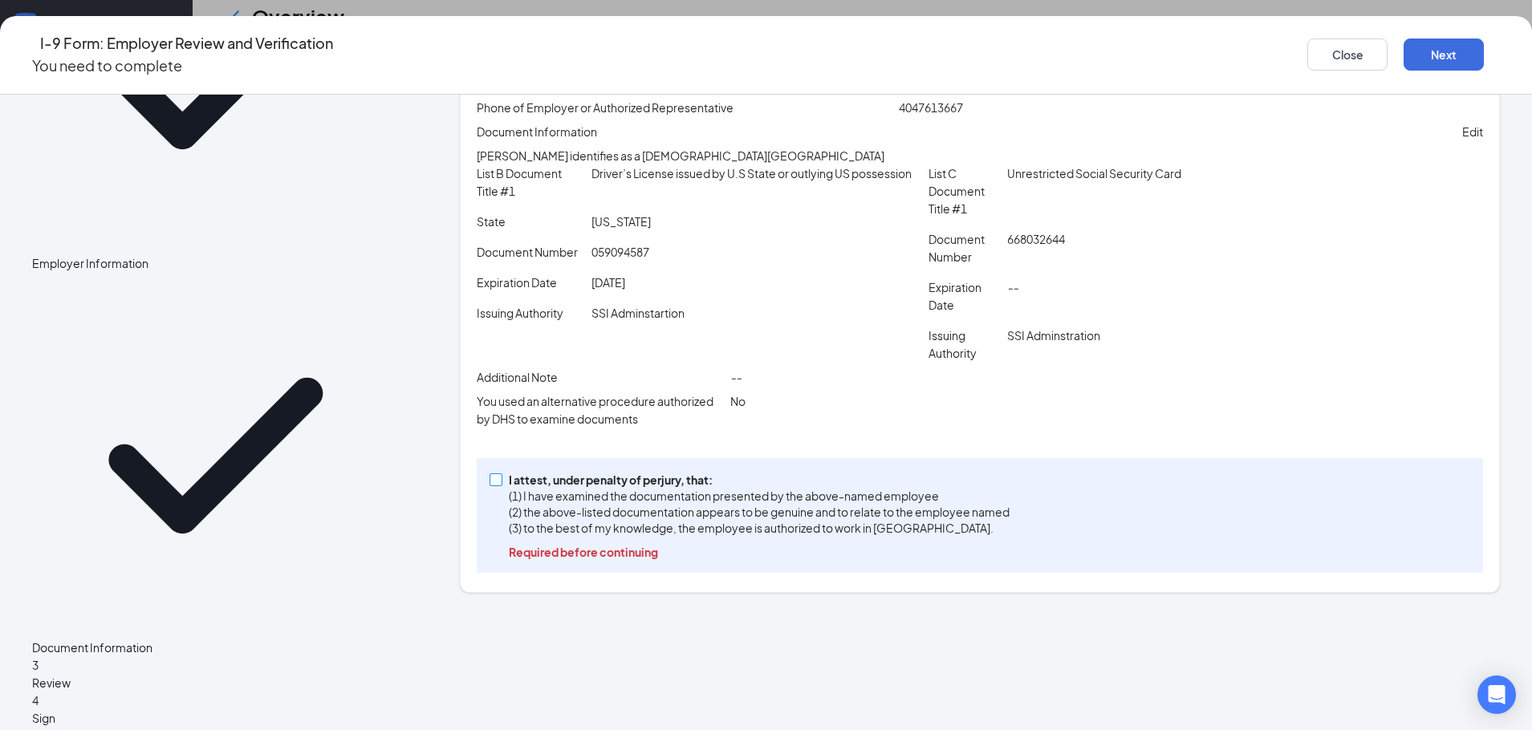
click at [501, 485] on input "I attest, under penalty of [PERSON_NAME], that: (1) I have examined the documen…" at bounding box center [495, 479] width 11 height 11
checkbox input "true"
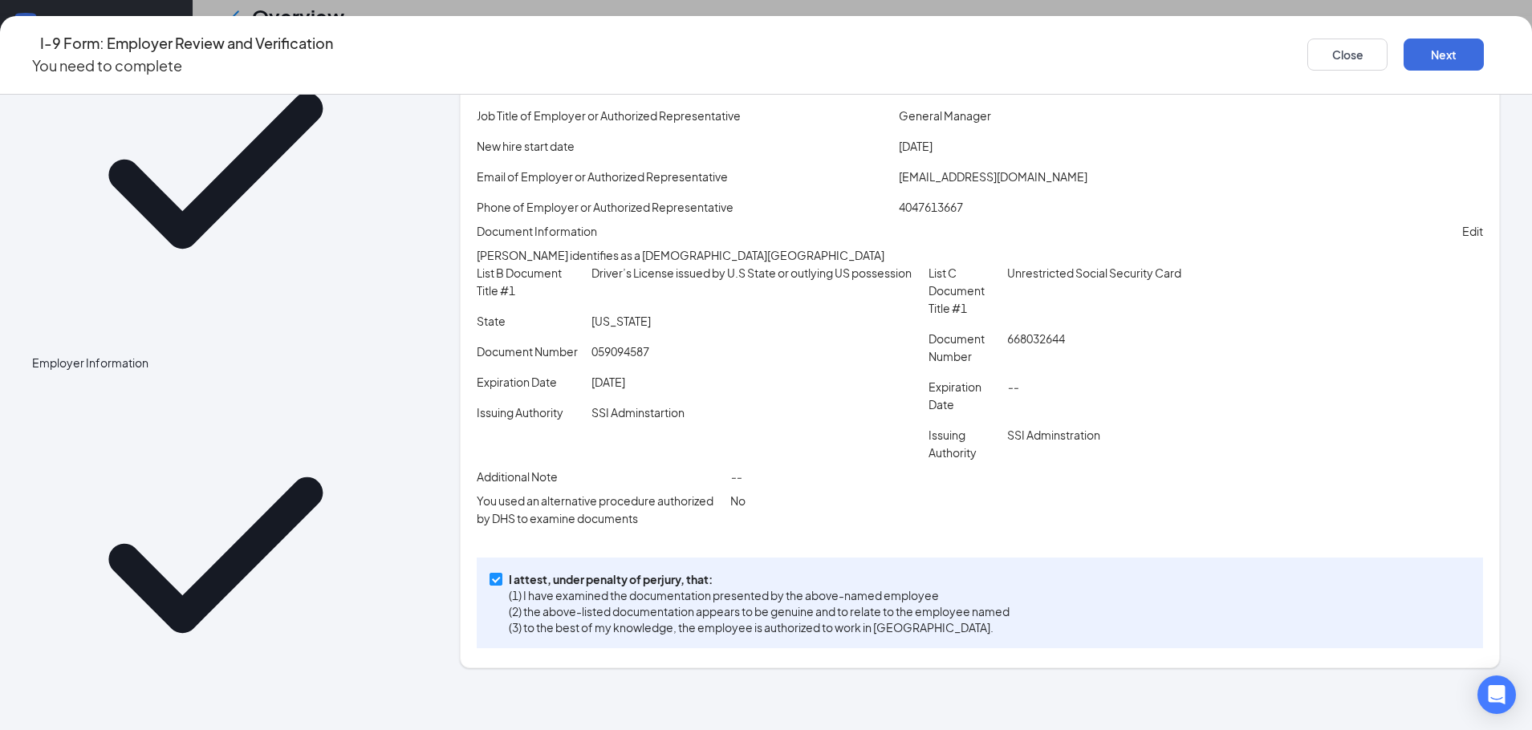
scroll to position [0, 0]
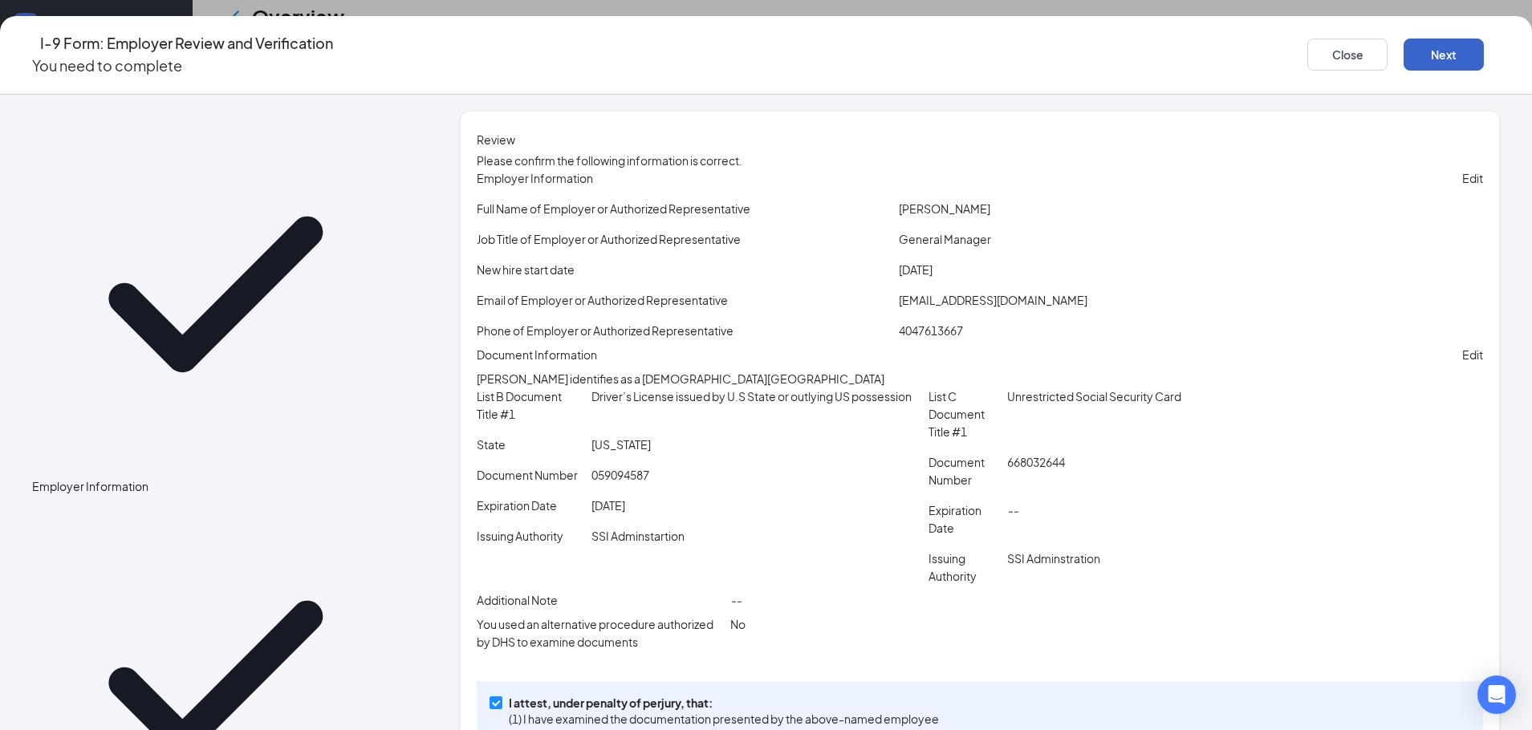
click at [1404, 39] on button "Next" at bounding box center [1444, 55] width 80 height 32
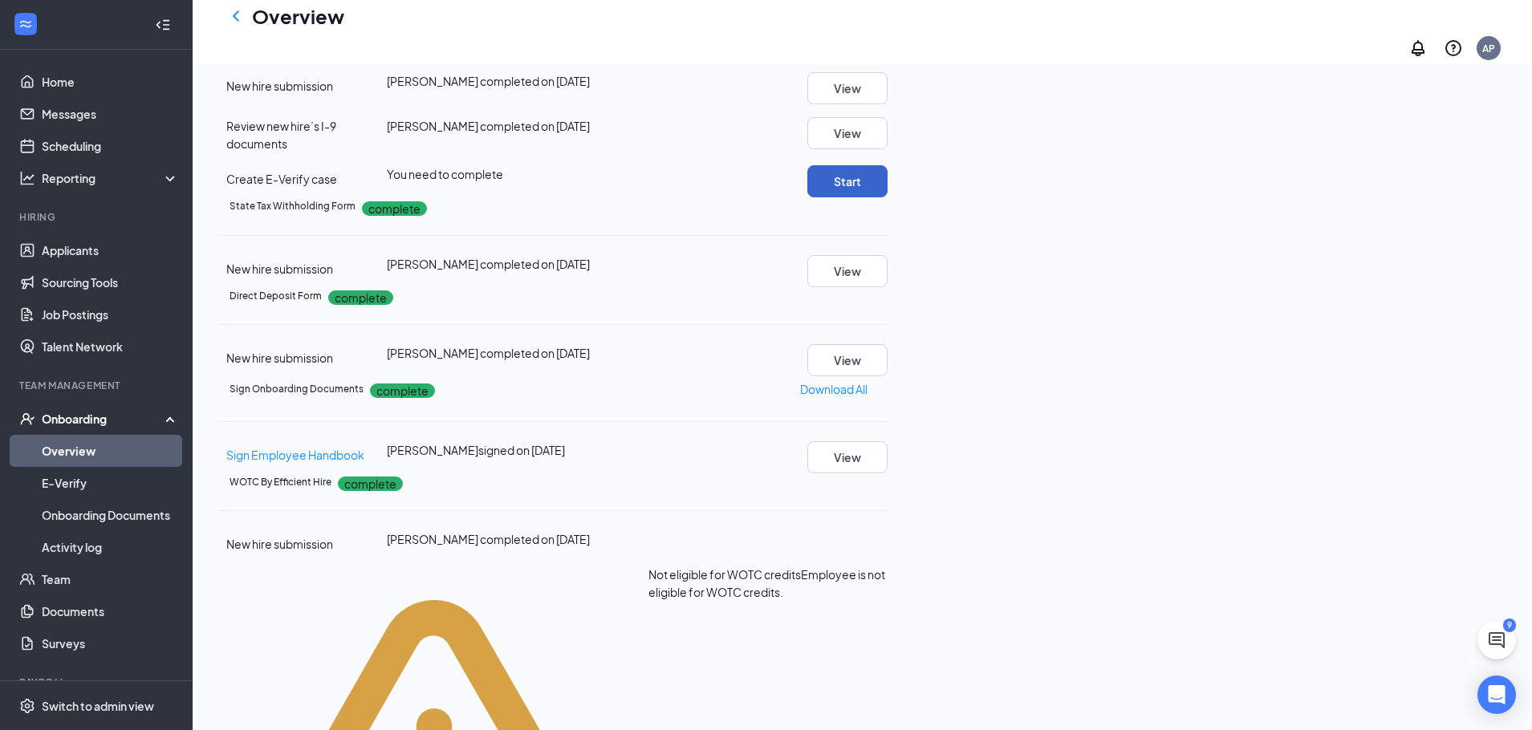
click at [888, 197] on button "Start" at bounding box center [847, 181] width 80 height 32
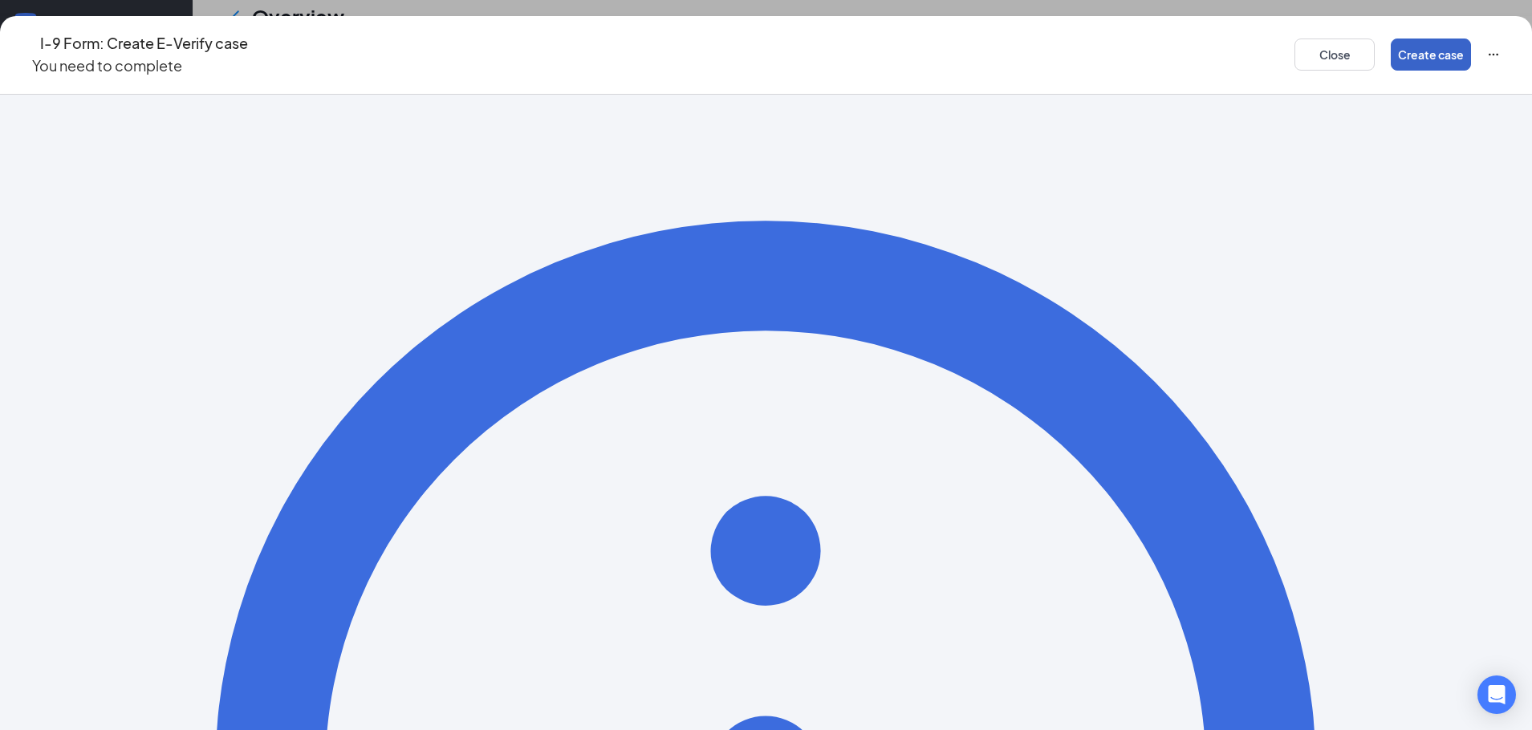
drag, startPoint x: 1262, startPoint y: 56, endPoint x: 1274, endPoint y: 143, distance: 87.4
click at [1257, 66] on div "I-9 Form: Create E-Verify case You need to complete Close Create case" at bounding box center [766, 55] width 1532 height 79
click at [1391, 43] on button "Create case" at bounding box center [1431, 55] width 80 height 32
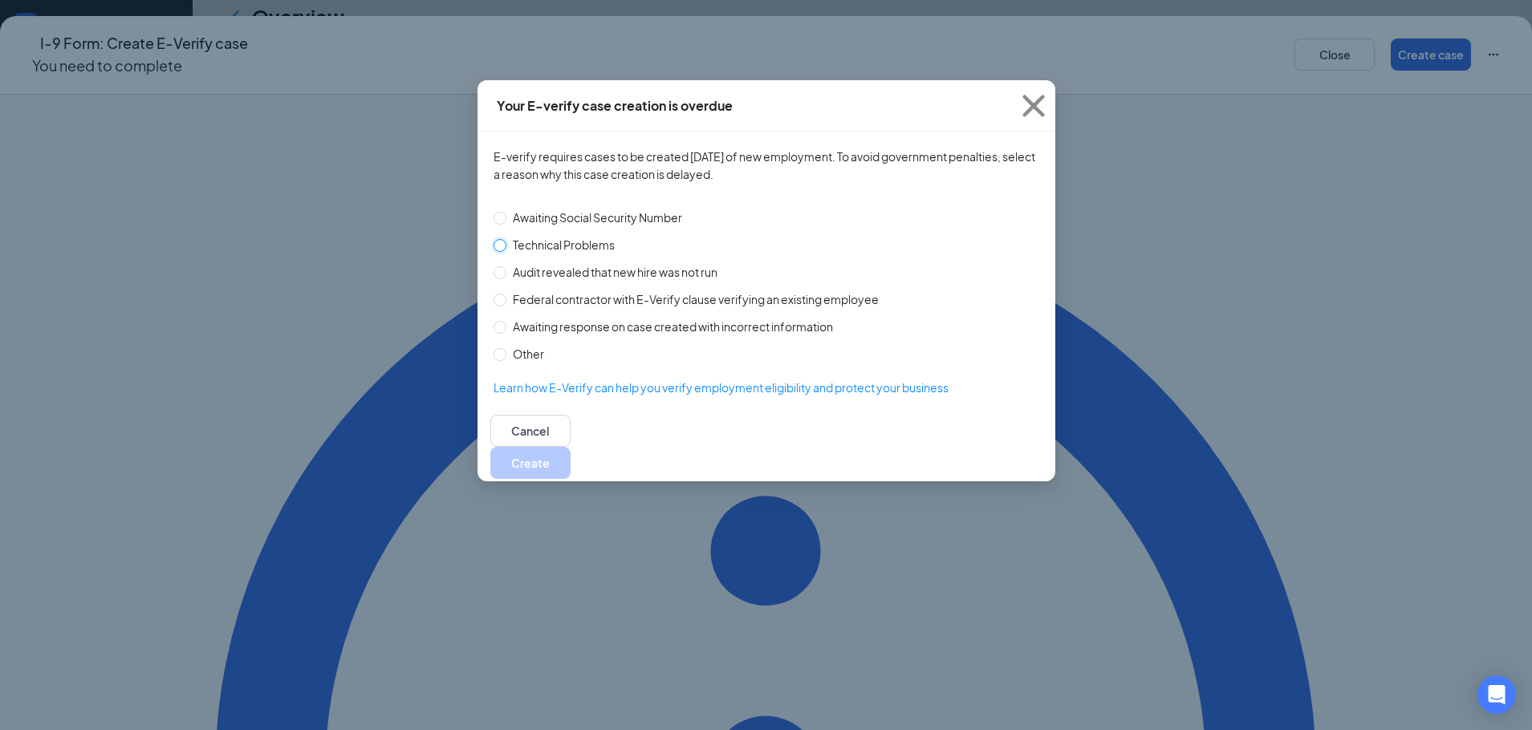
click at [506, 242] on input "Technical Problems" at bounding box center [500, 245] width 13 height 13
radio input "true"
click at [571, 447] on button "Create" at bounding box center [530, 463] width 80 height 32
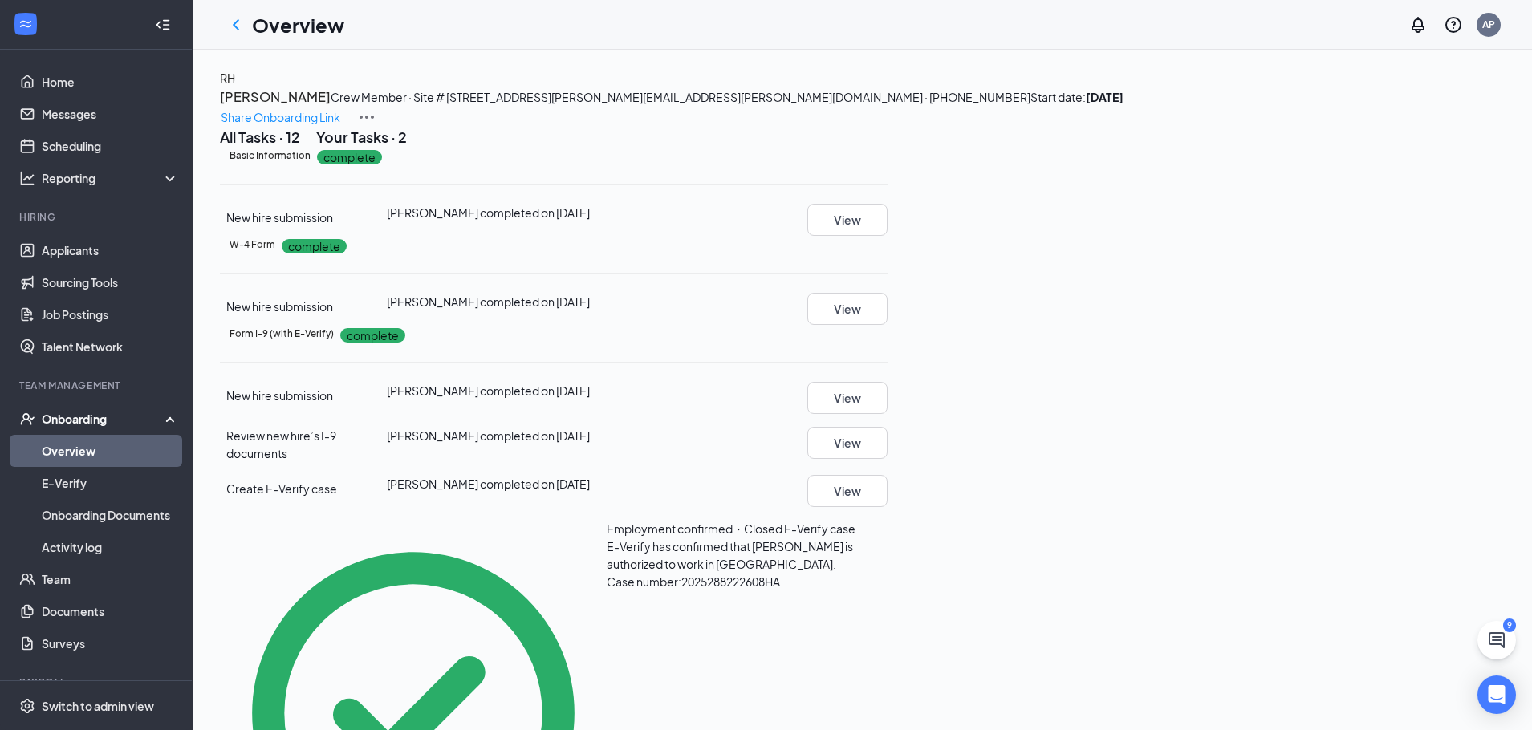
click at [68, 444] on link "Overview" at bounding box center [110, 451] width 137 height 32
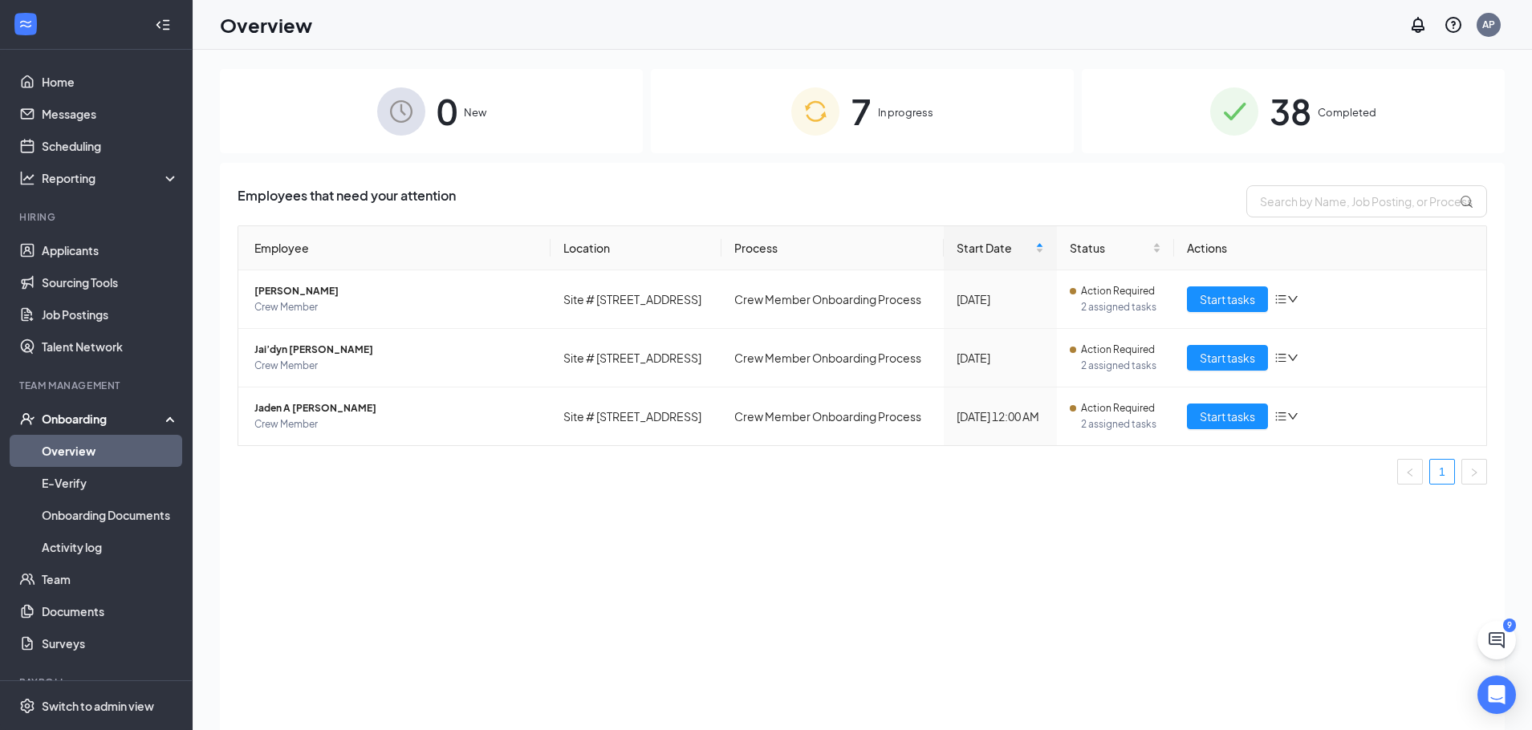
click at [1291, 110] on span "38" at bounding box center [1291, 110] width 42 height 55
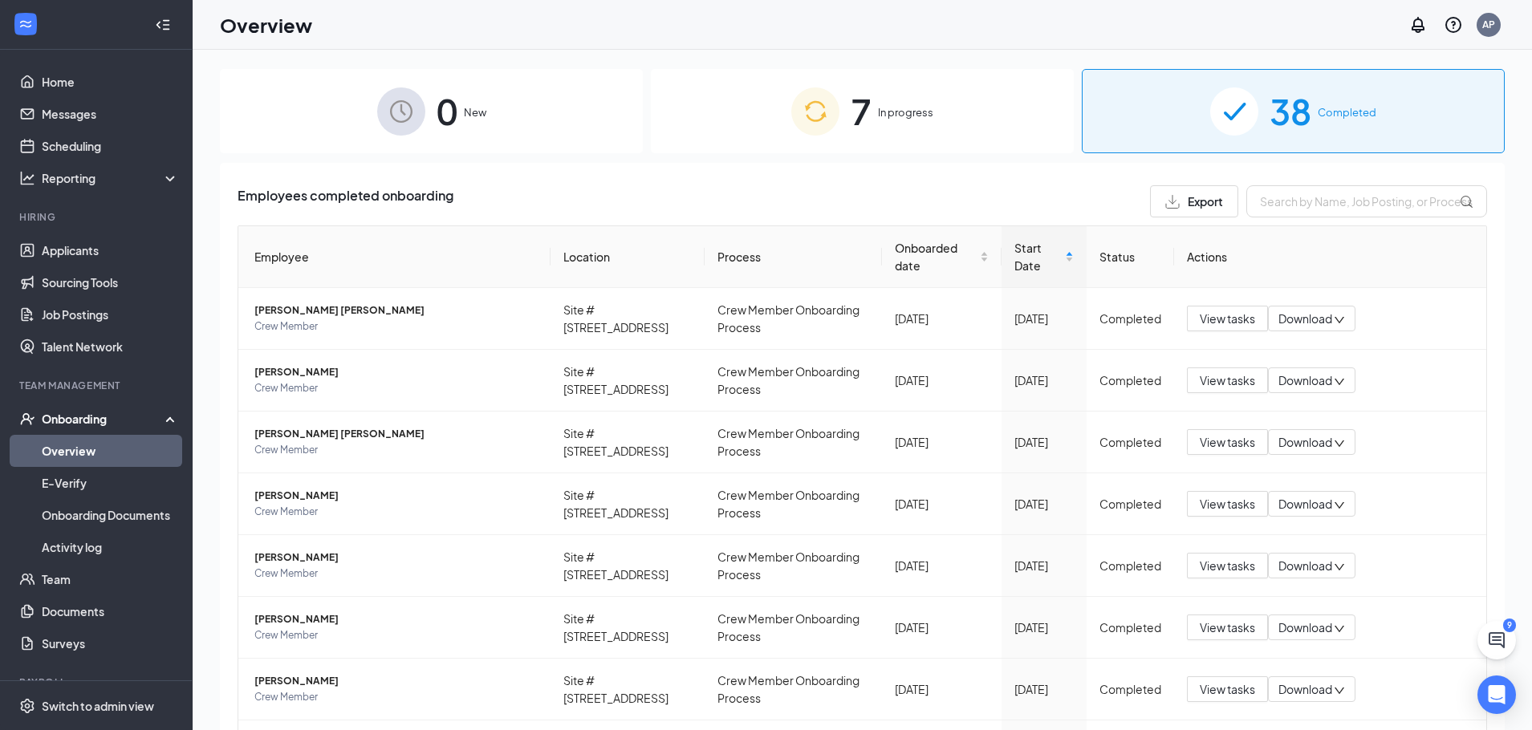
click at [894, 108] on span "In progress" at bounding box center [905, 112] width 55 height 16
